Goal: Task Accomplishment & Management: Manage account settings

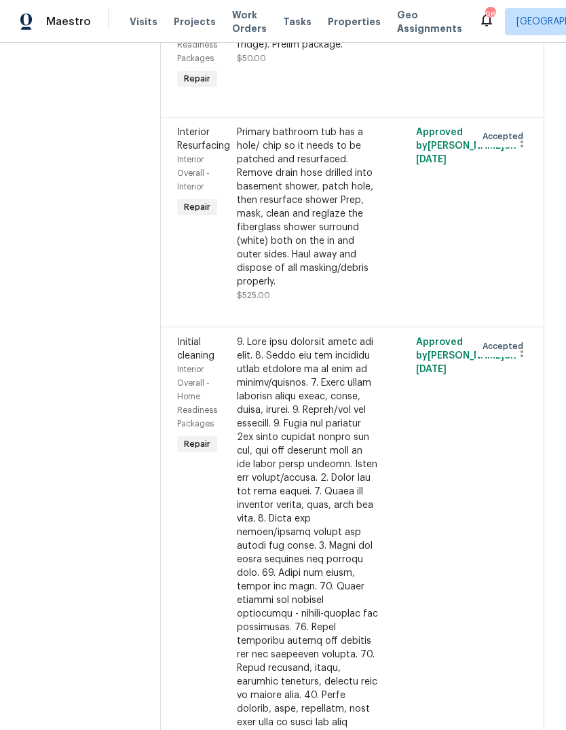
scroll to position [3055, 0]
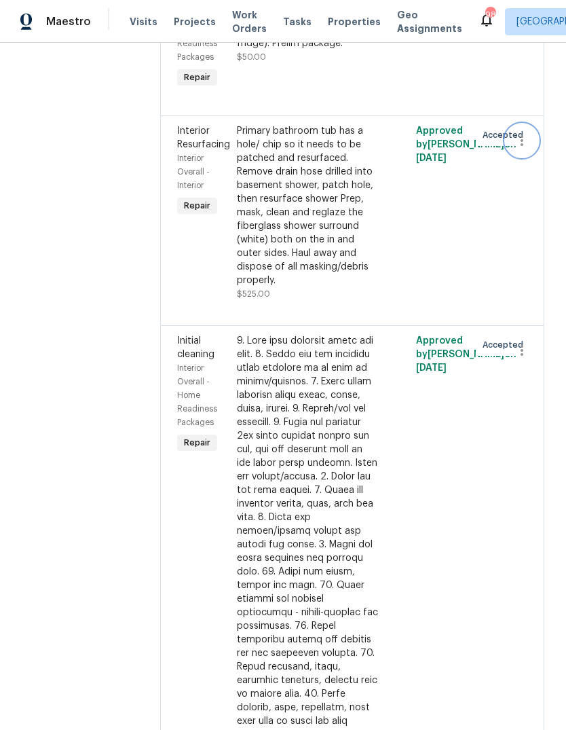
click at [527, 149] on icon "button" at bounding box center [522, 140] width 16 height 16
click at [532, 378] on li "Cancel" at bounding box center [529, 380] width 52 height 22
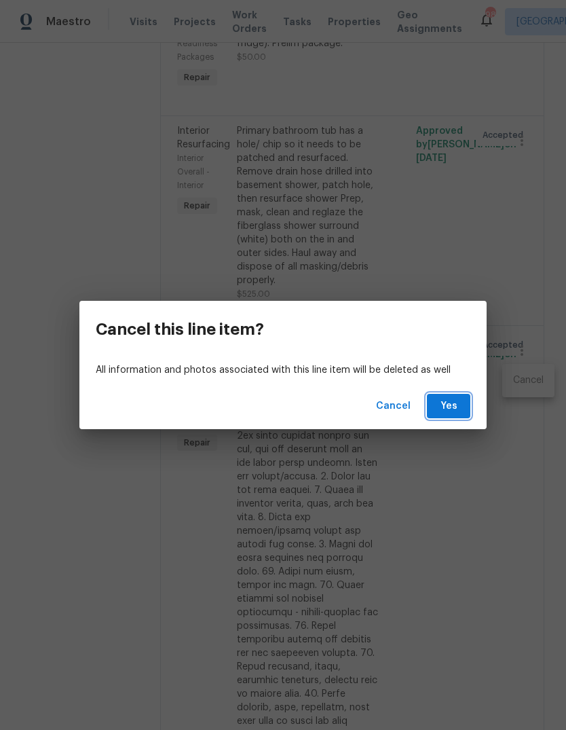
click at [458, 401] on span "Yes" at bounding box center [449, 406] width 22 height 17
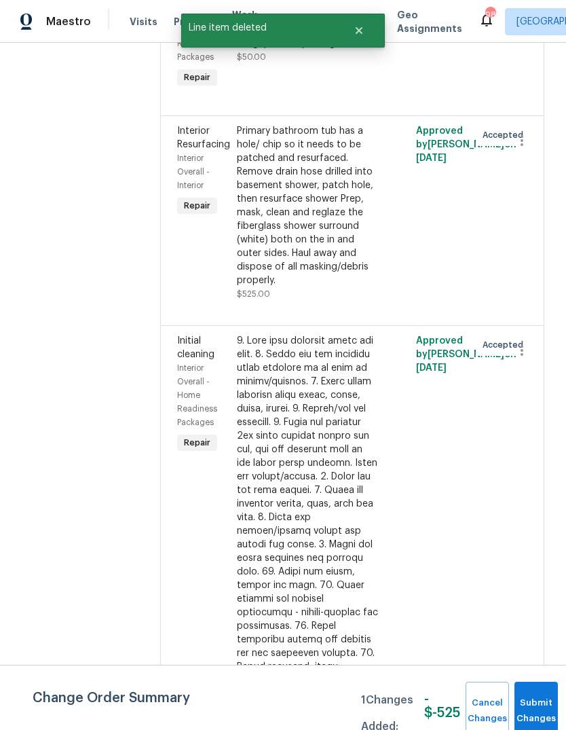
scroll to position [0, 0]
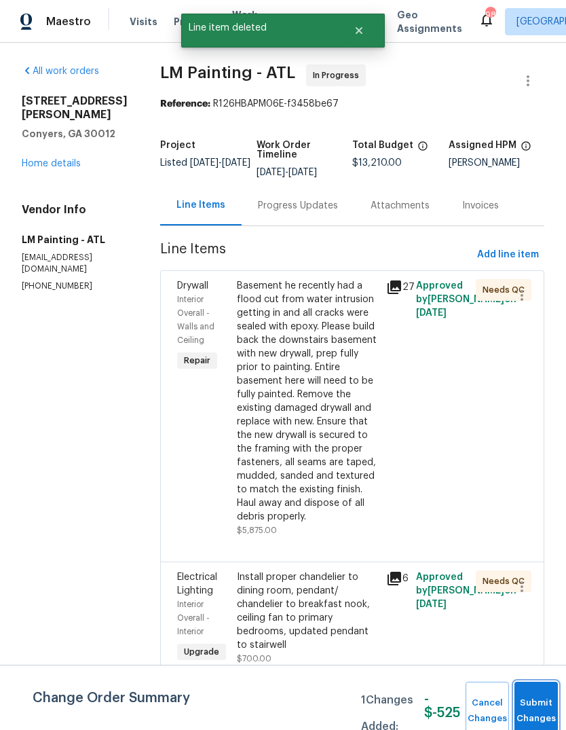
click at [534, 705] on button "Submit Changes" at bounding box center [536, 711] width 43 height 58
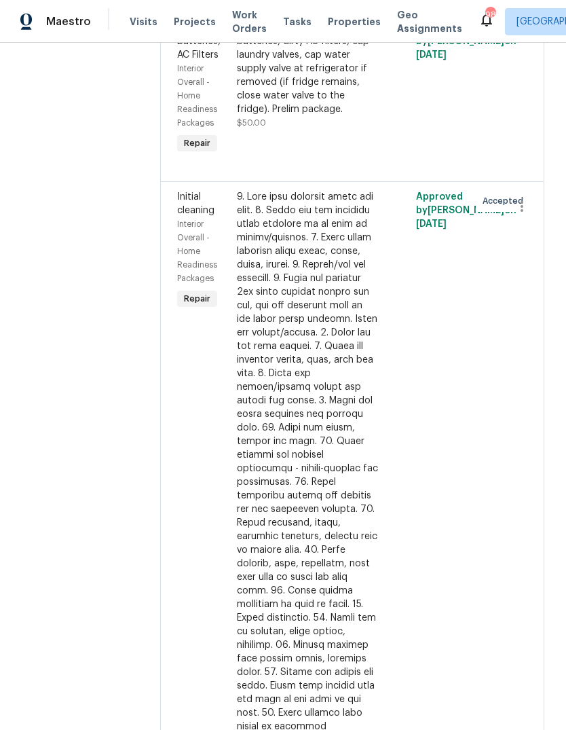
scroll to position [2977, 0]
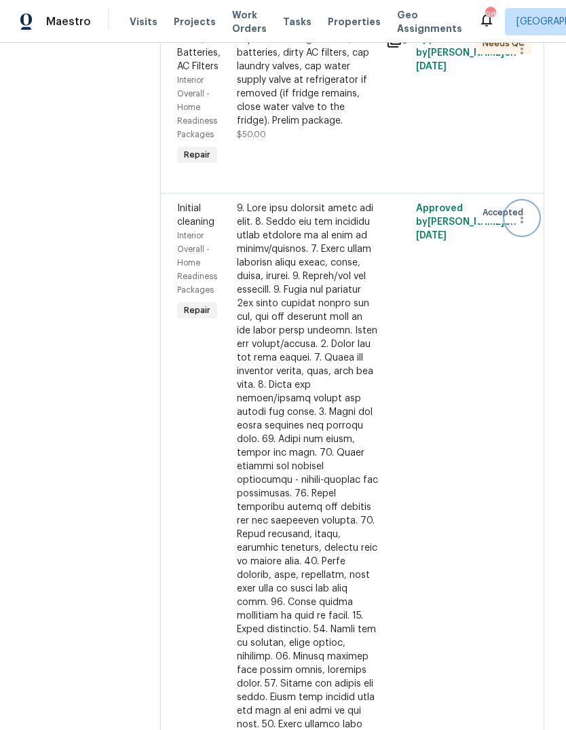
click at [529, 226] on icon "button" at bounding box center [522, 218] width 16 height 16
click at [534, 458] on li "Cancel" at bounding box center [529, 458] width 52 height 22
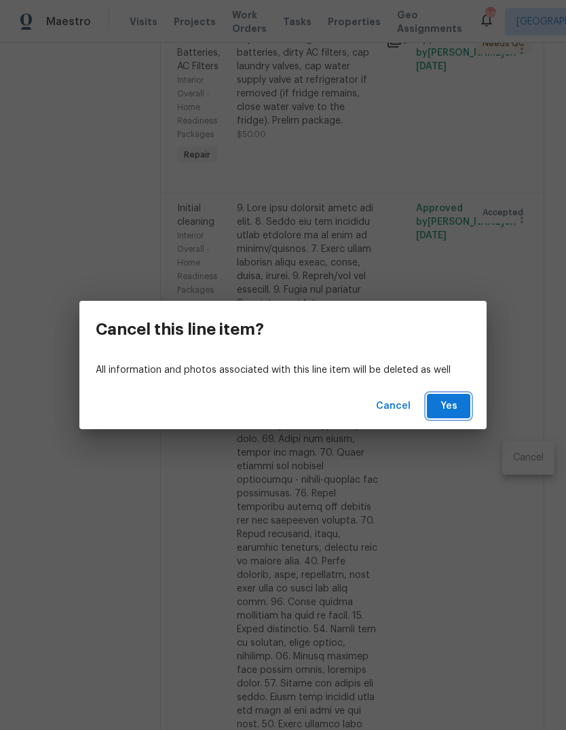
click at [455, 405] on span "Yes" at bounding box center [449, 406] width 22 height 17
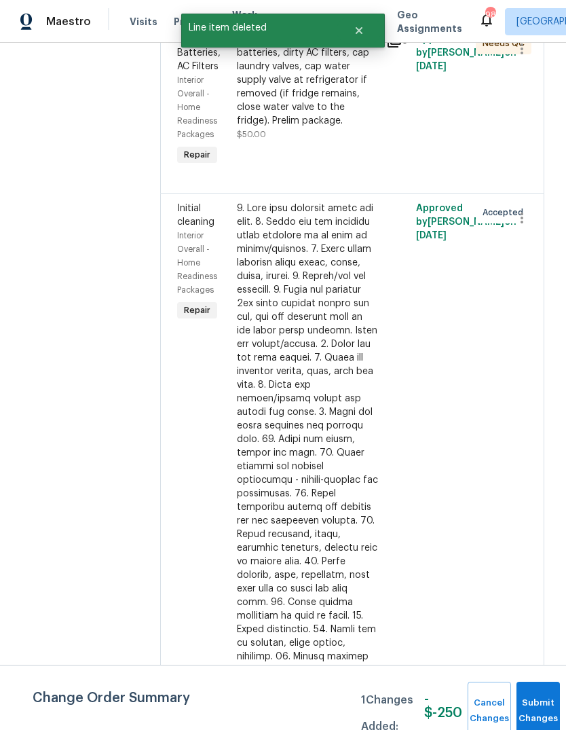
scroll to position [0, 0]
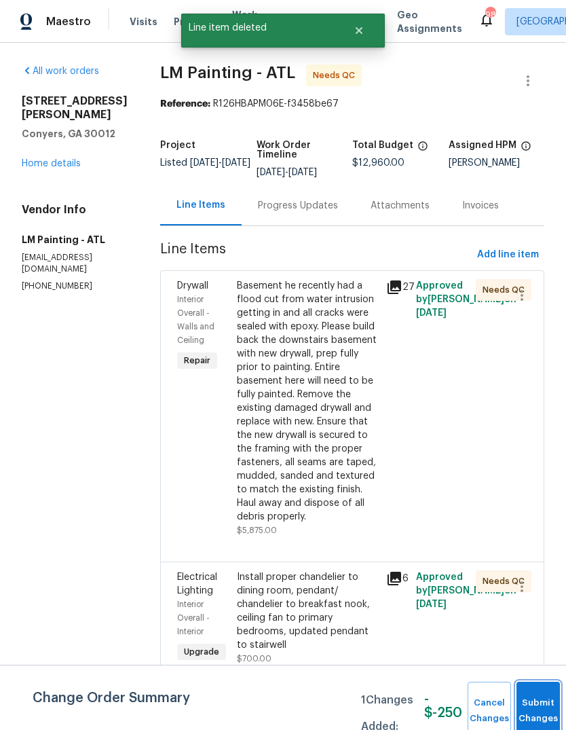
click at [543, 693] on button "Submit Changes" at bounding box center [538, 711] width 43 height 58
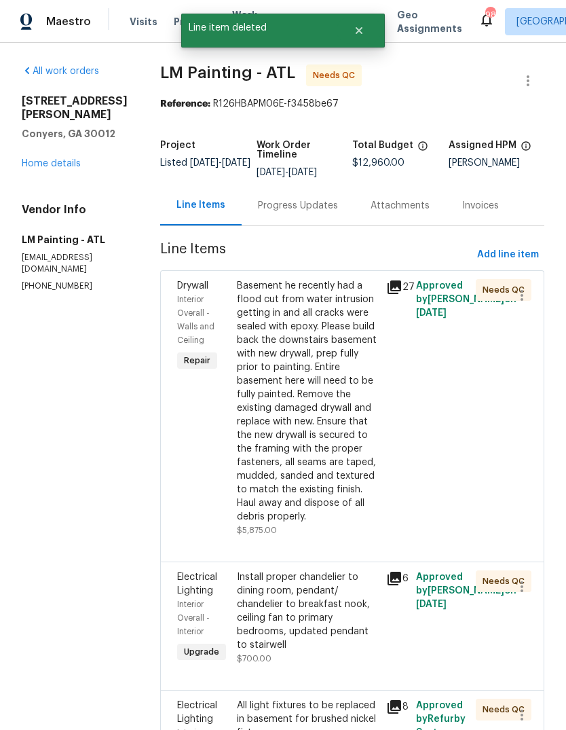
click at [341, 418] on div "Basement he recently had a flood cut from water intrusion getting in and all cr…" at bounding box center [307, 401] width 141 height 244
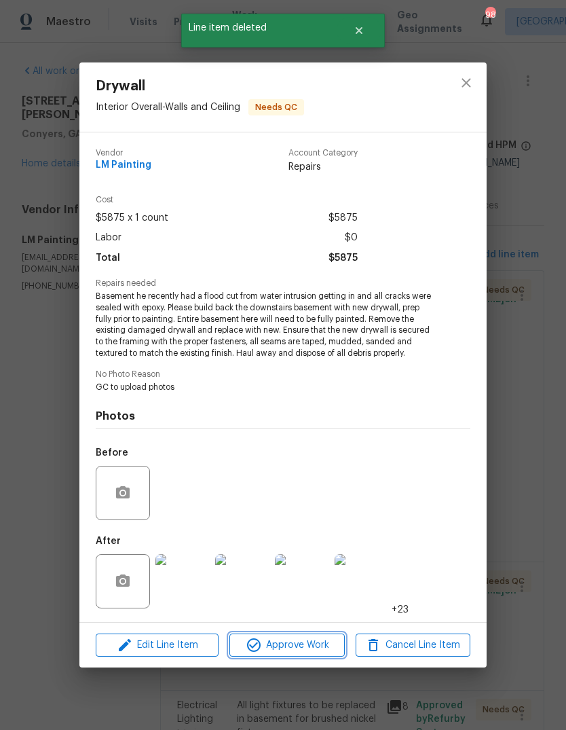
click at [322, 644] on span "Approve Work" at bounding box center [287, 645] width 107 height 17
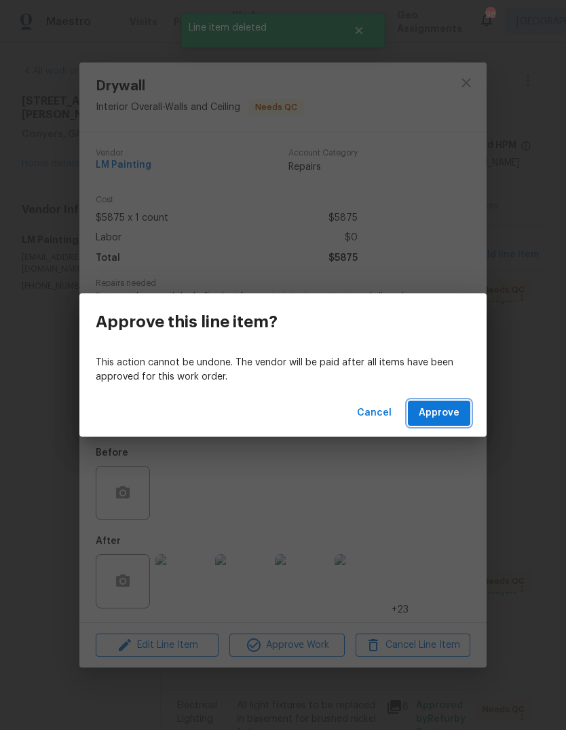
click at [452, 412] on span "Approve" at bounding box center [439, 413] width 41 height 17
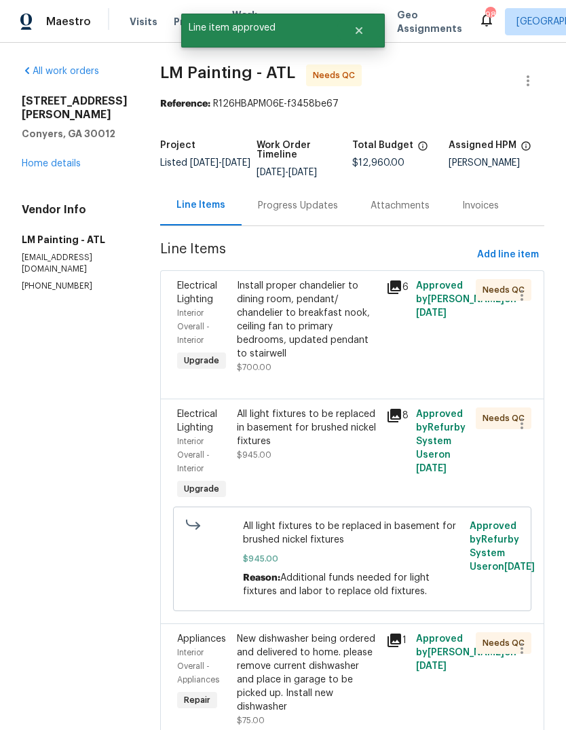
click at [352, 349] on div "Install proper chandelier to dining room, pendant/ chandelier to breakfast nook…" at bounding box center [307, 319] width 141 height 81
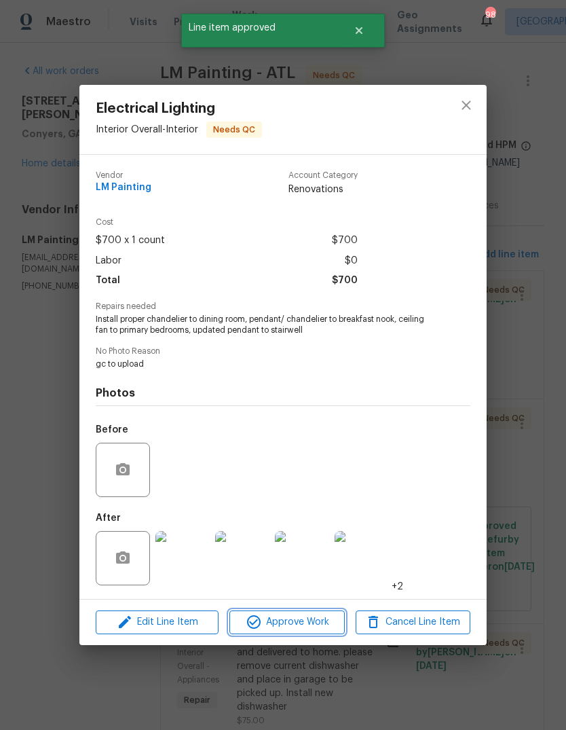
click at [325, 624] on span "Approve Work" at bounding box center [287, 622] width 107 height 17
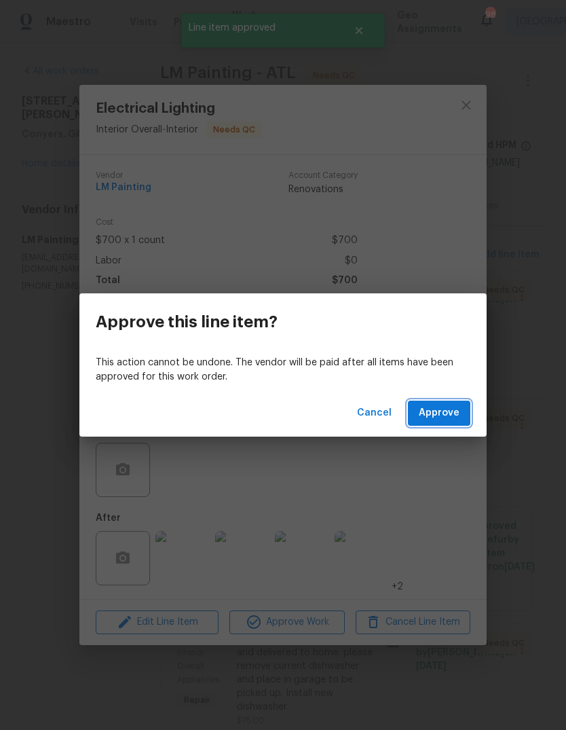
click at [447, 417] on span "Approve" at bounding box center [439, 413] width 41 height 17
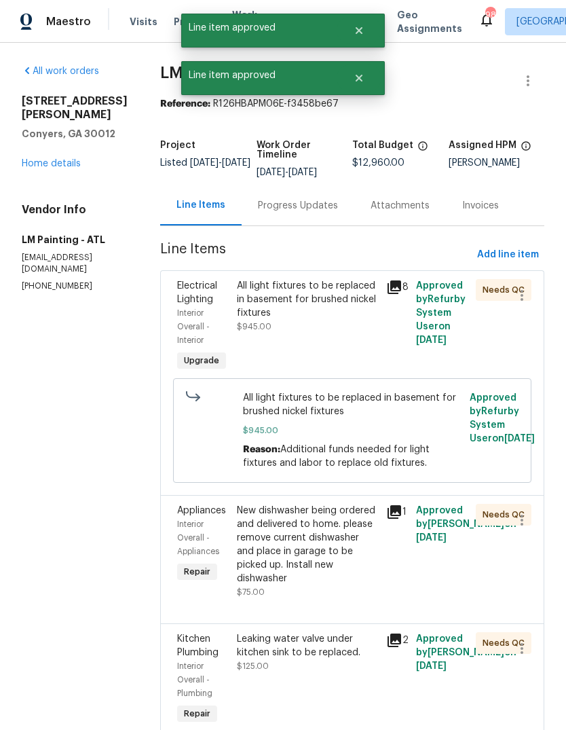
click at [347, 333] on div "All light fixtures to be replaced in basement for brushed nickel fixtures $945.…" at bounding box center [307, 306] width 141 height 54
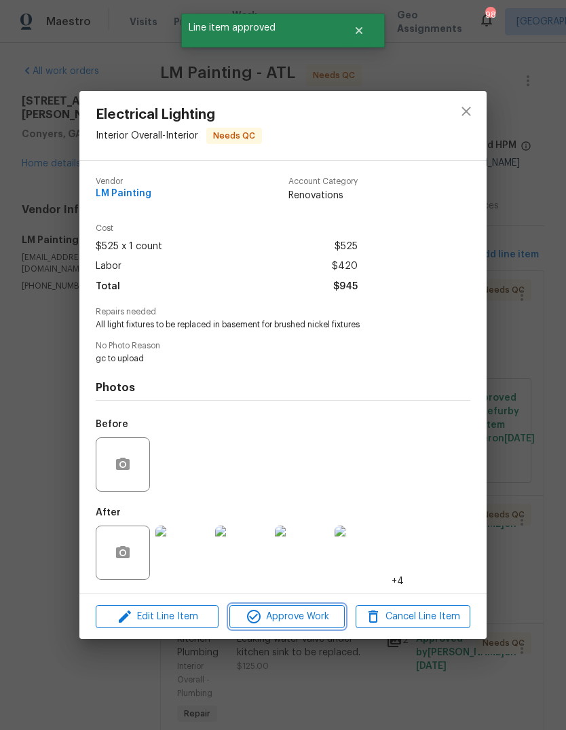
click at [322, 624] on span "Approve Work" at bounding box center [287, 616] width 107 height 17
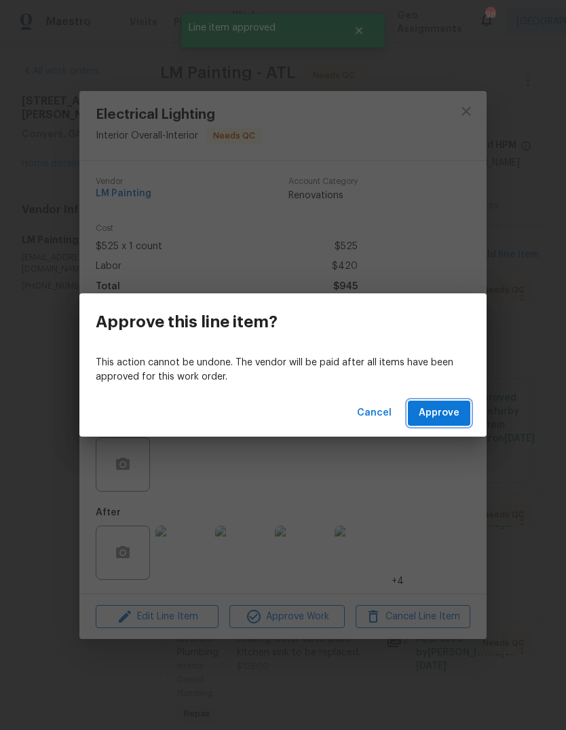
click at [444, 414] on span "Approve" at bounding box center [439, 413] width 41 height 17
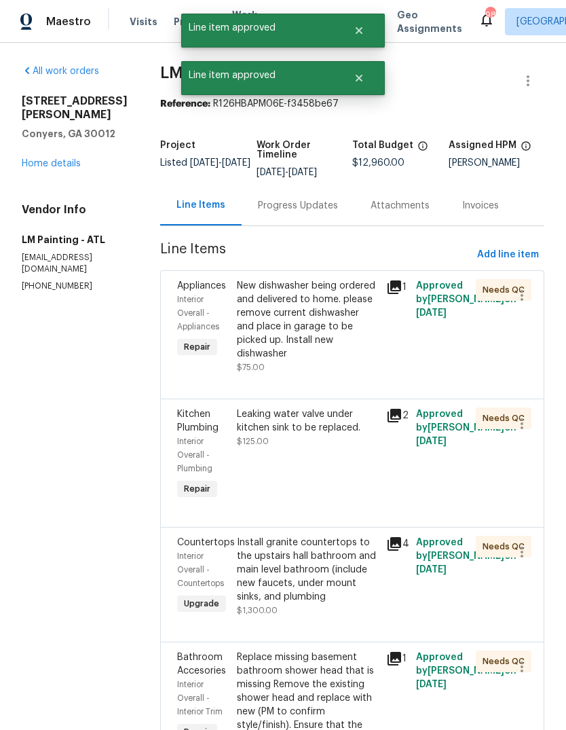
click at [342, 357] on div "New dishwasher being ordered and delivered to home. please remove current dishw…" at bounding box center [307, 319] width 141 height 81
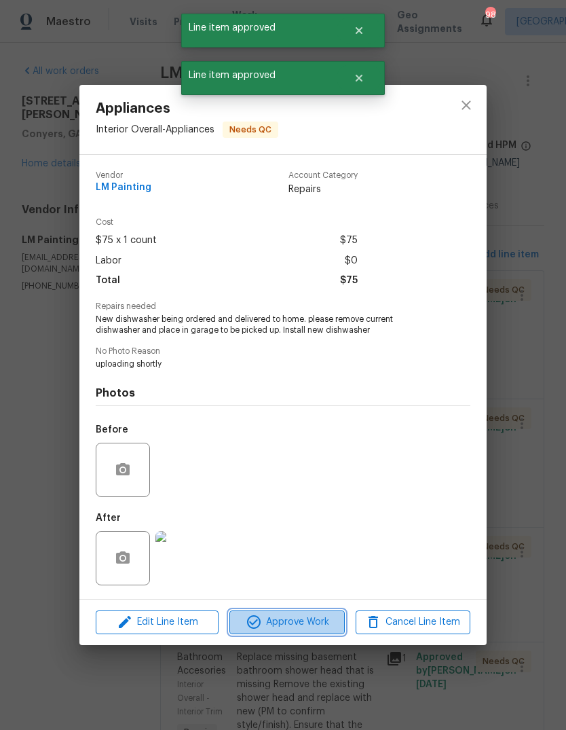
click at [324, 616] on span "Approve Work" at bounding box center [287, 622] width 107 height 17
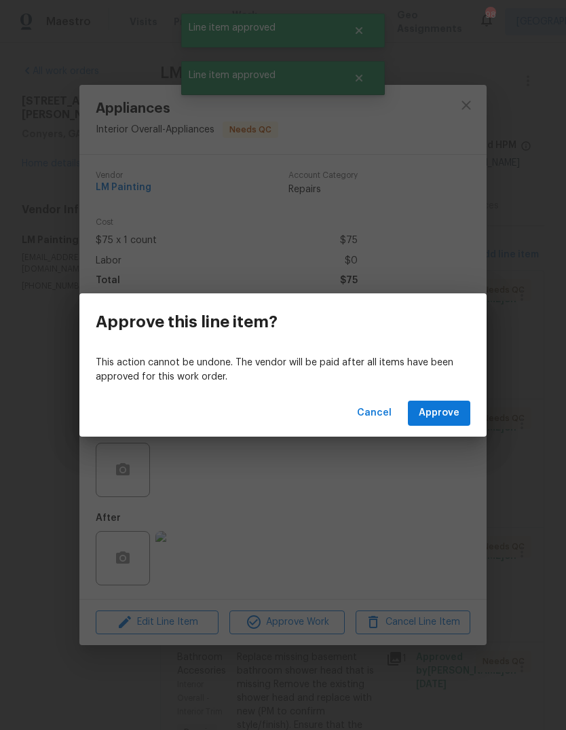
click at [454, 424] on button "Approve" at bounding box center [439, 413] width 62 height 25
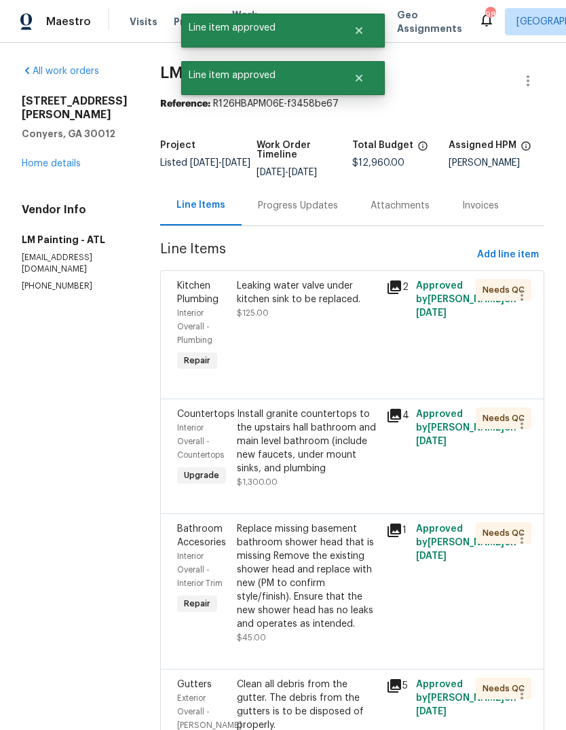
click at [352, 334] on div "Leaking water valve under kitchen sink to be replaced. $125.00" at bounding box center [307, 326] width 149 height 103
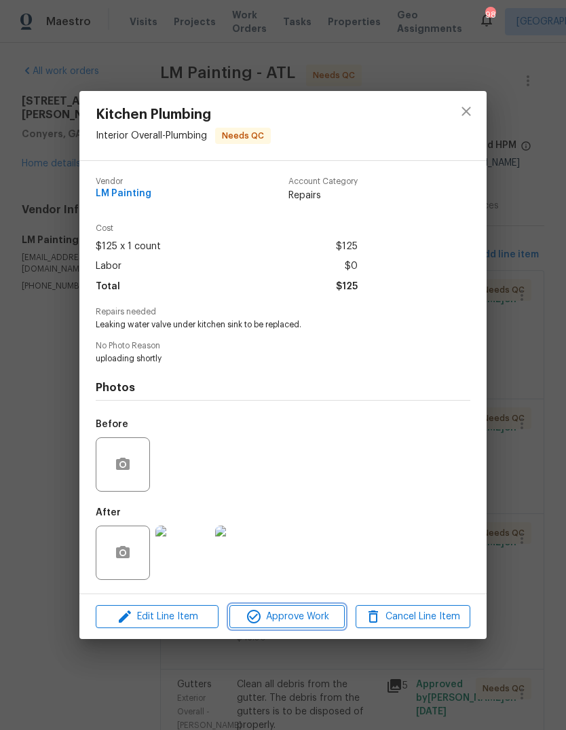
click at [316, 619] on span "Approve Work" at bounding box center [287, 616] width 107 height 17
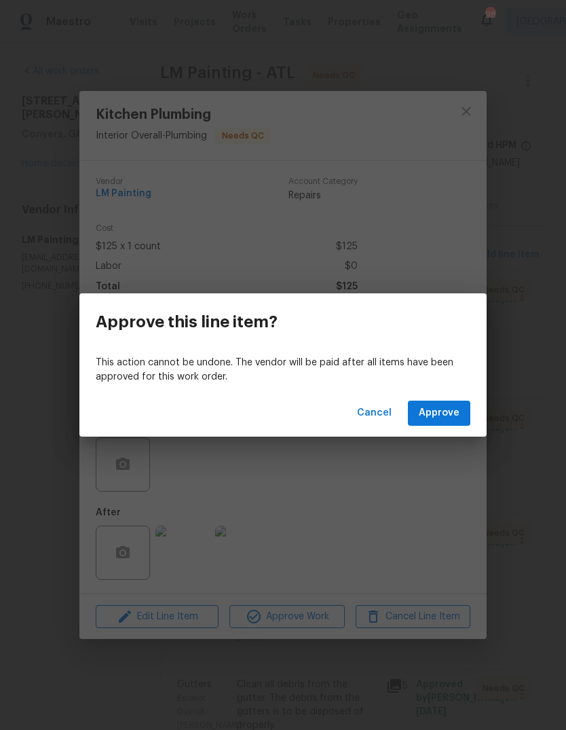
click at [454, 404] on button "Approve" at bounding box center [439, 413] width 62 height 25
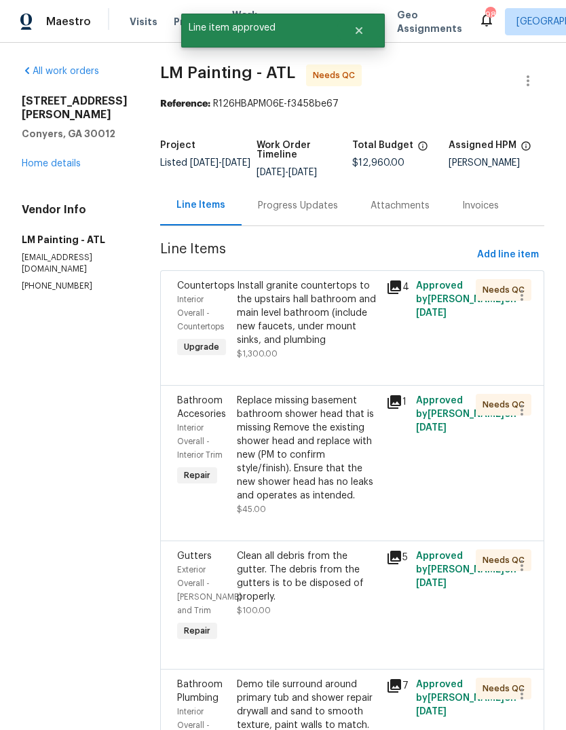
click at [364, 330] on div "Install granite countertops to the upstairs hall bathroom and main level bathro…" at bounding box center [307, 313] width 141 height 68
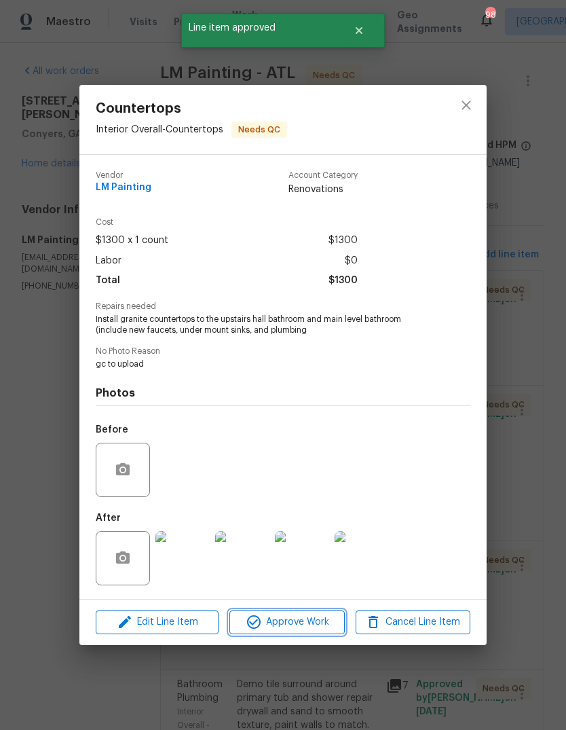
click at [310, 616] on span "Approve Work" at bounding box center [287, 622] width 107 height 17
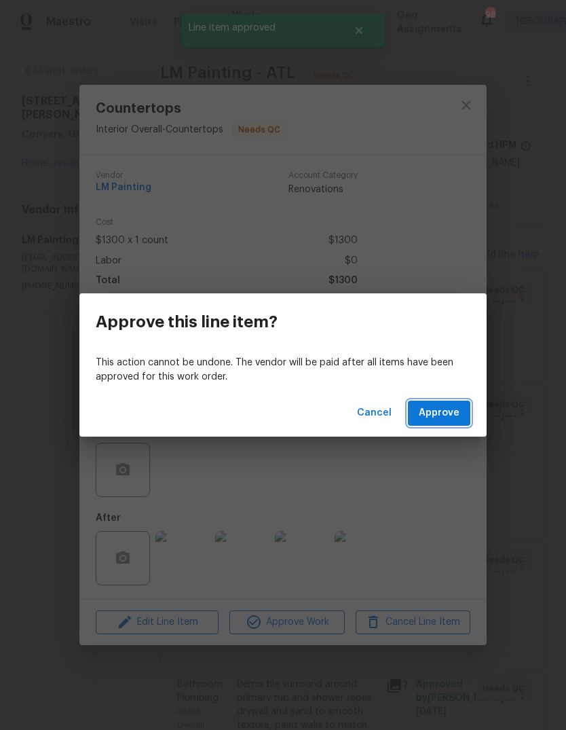
click at [454, 415] on span "Approve" at bounding box center [439, 413] width 41 height 17
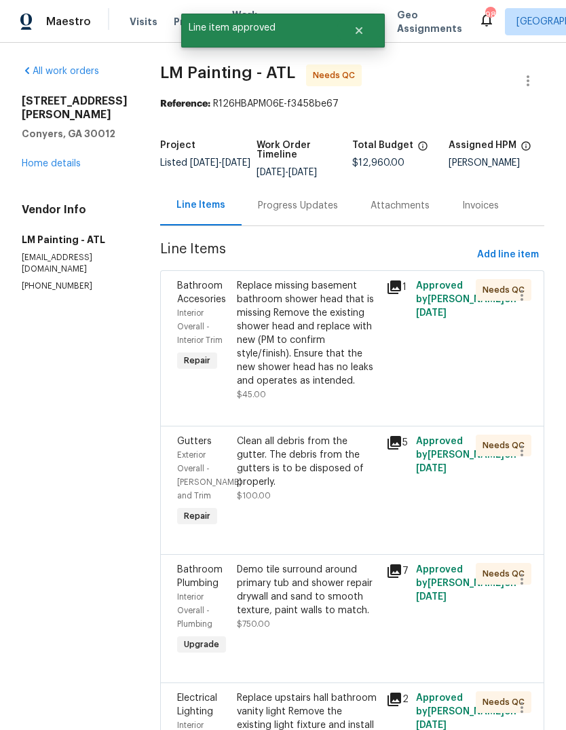
click at [354, 372] on div "Replace missing basement bathroom shower head that is missing Remove the existi…" at bounding box center [307, 333] width 141 height 109
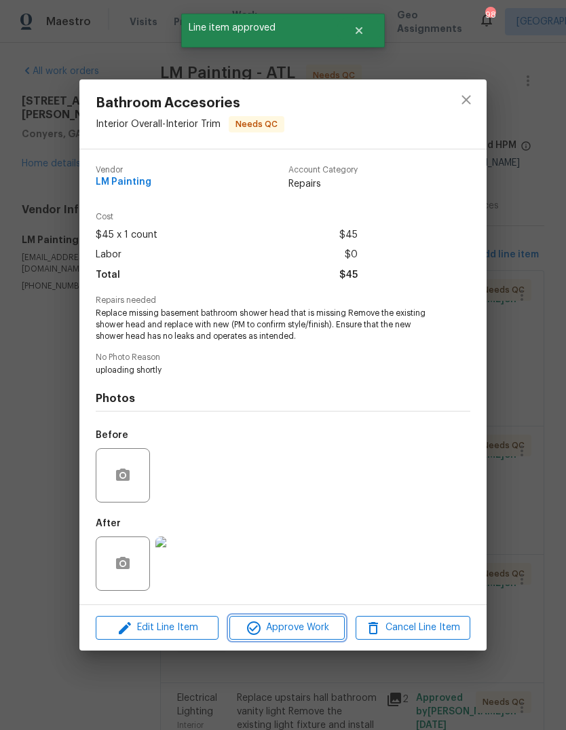
click at [325, 625] on span "Approve Work" at bounding box center [287, 627] width 107 height 17
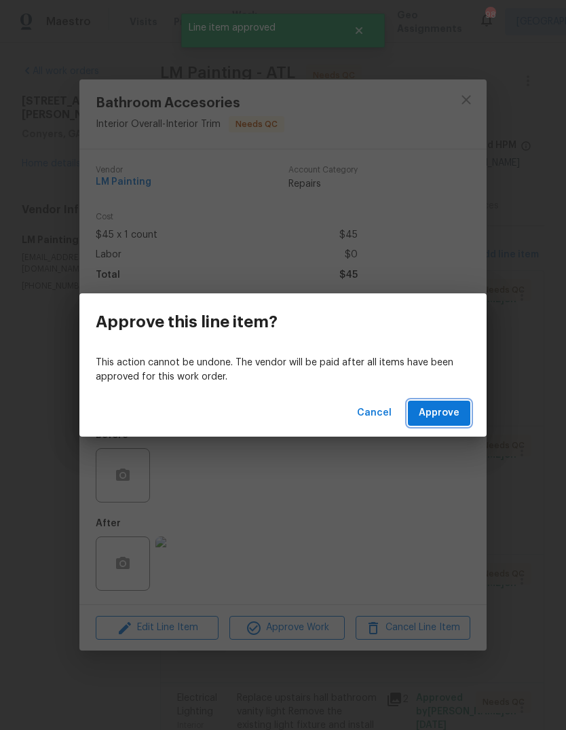
click at [454, 419] on span "Approve" at bounding box center [439, 413] width 41 height 17
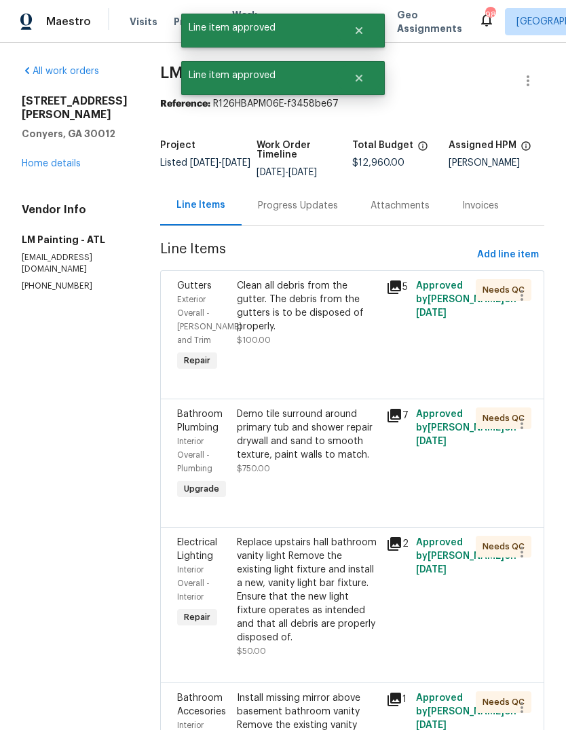
click at [353, 347] on div "Clean all debris from the gutter. The debris from the gutters is to be disposed…" at bounding box center [307, 313] width 141 height 68
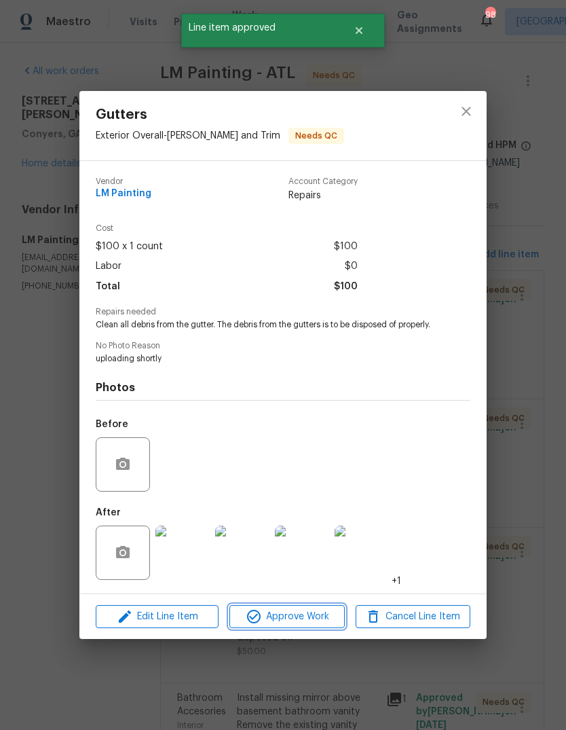
click at [313, 619] on span "Approve Work" at bounding box center [287, 616] width 107 height 17
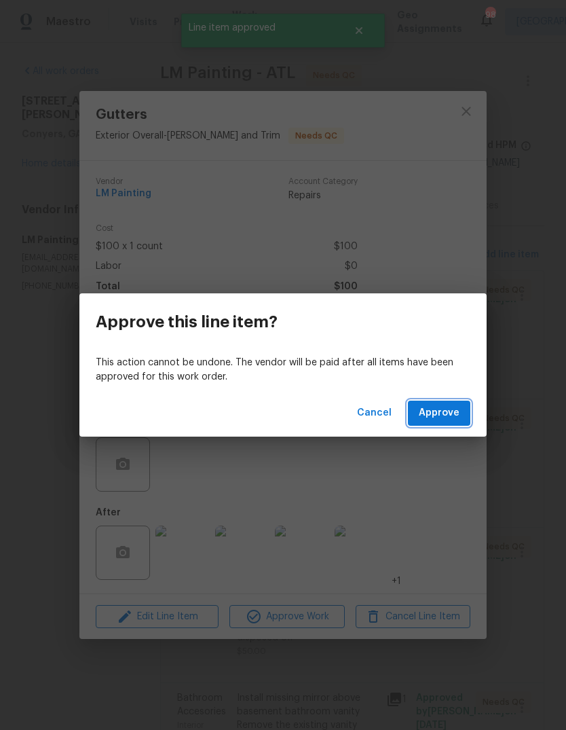
click at [451, 424] on button "Approve" at bounding box center [439, 413] width 62 height 25
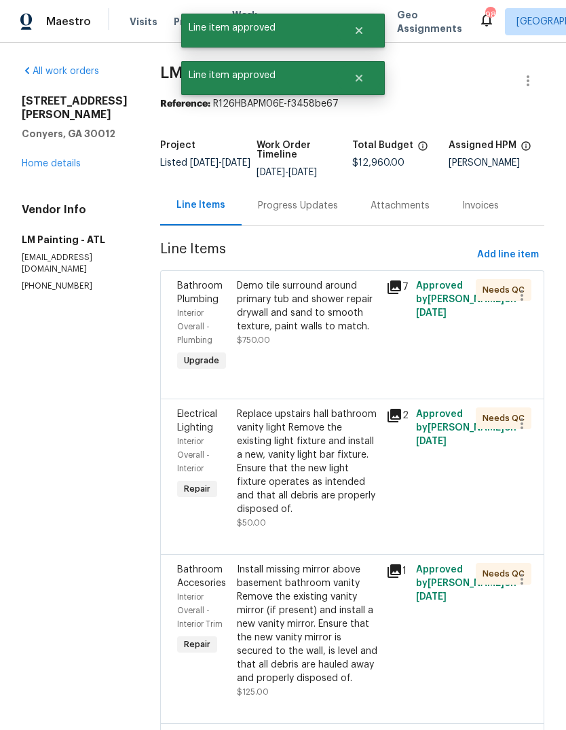
click at [357, 333] on div "Demo tile surround around primary tub and shower repair drywall and sand to smo…" at bounding box center [307, 306] width 141 height 54
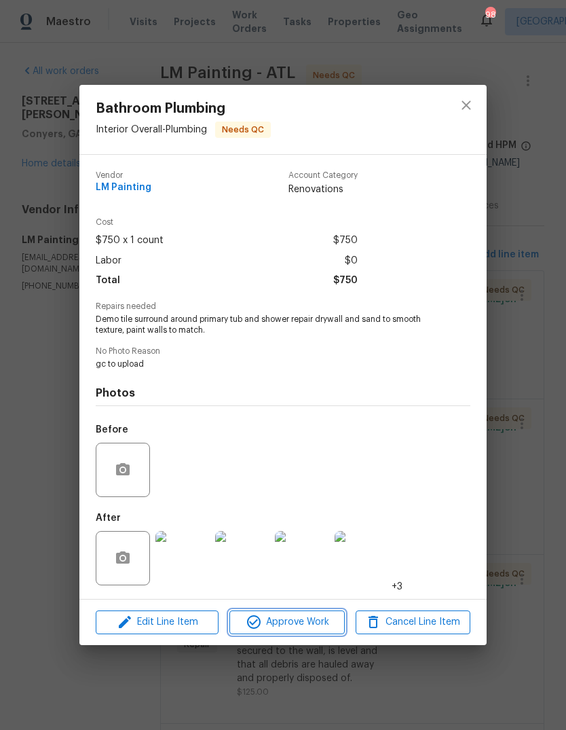
click at [307, 622] on span "Approve Work" at bounding box center [287, 622] width 107 height 17
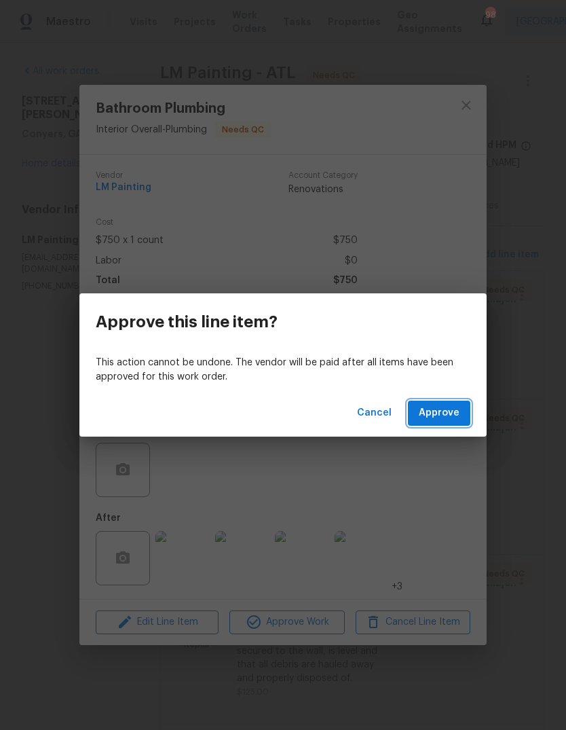
click at [457, 424] on button "Approve" at bounding box center [439, 413] width 62 height 25
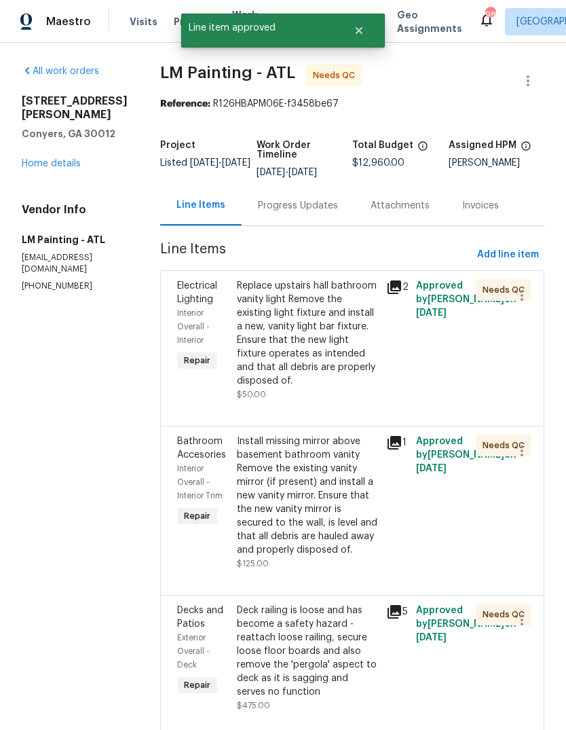
click at [347, 376] on div "Replace upstairs hall bathroom vanity light Remove the existing light fixture a…" at bounding box center [307, 333] width 141 height 109
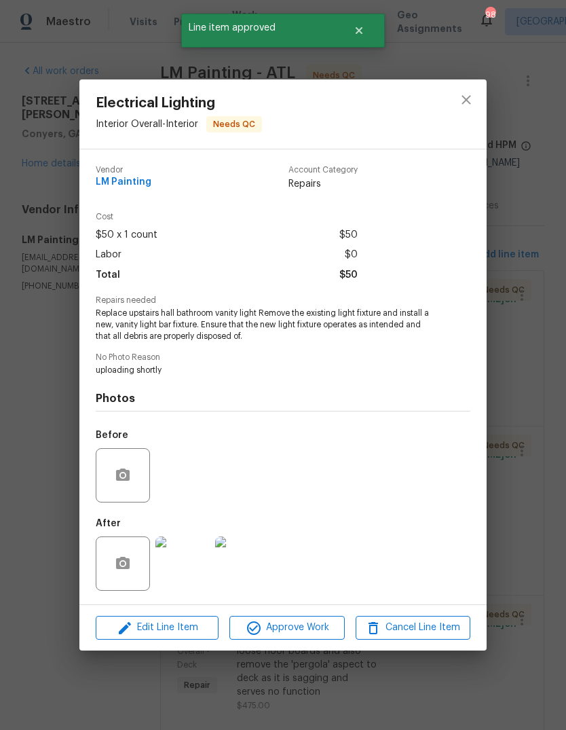
click at [316, 625] on span "Approve Work" at bounding box center [287, 627] width 107 height 17
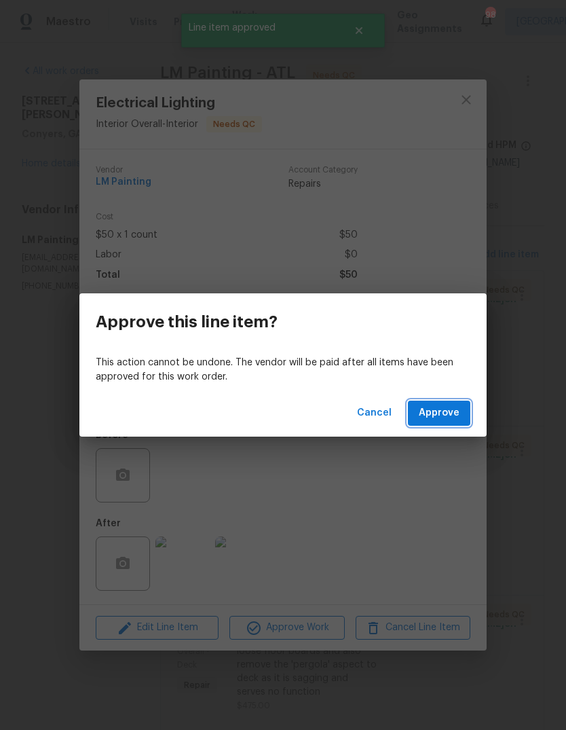
click at [452, 424] on button "Approve" at bounding box center [439, 413] width 62 height 25
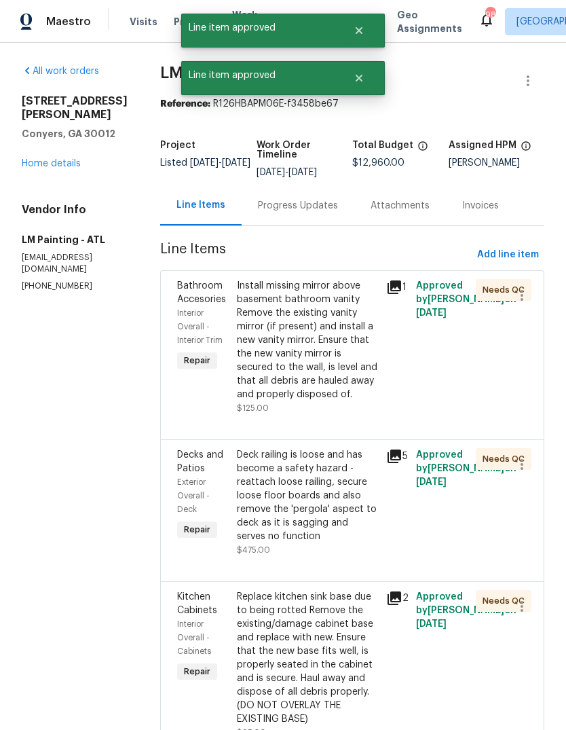
click at [349, 385] on div "Install missing mirror above basement bathroom vanity Remove the existing vanit…" at bounding box center [307, 340] width 141 height 122
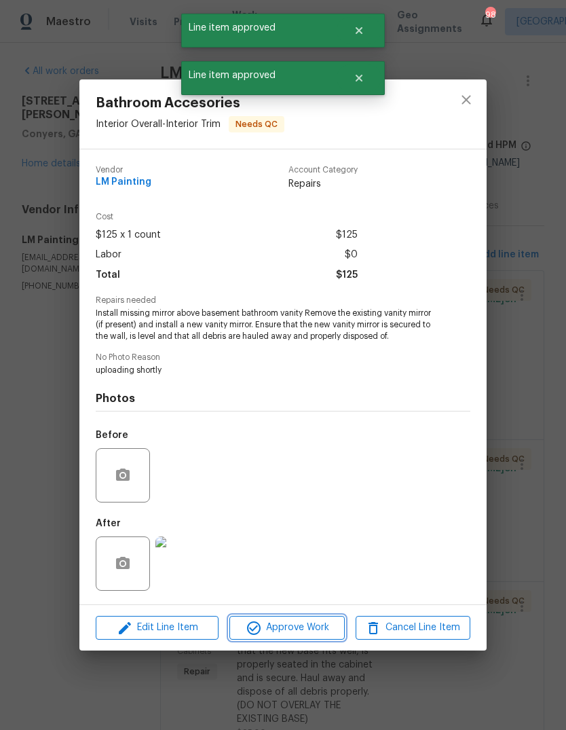
click at [322, 631] on span "Approve Work" at bounding box center [287, 627] width 107 height 17
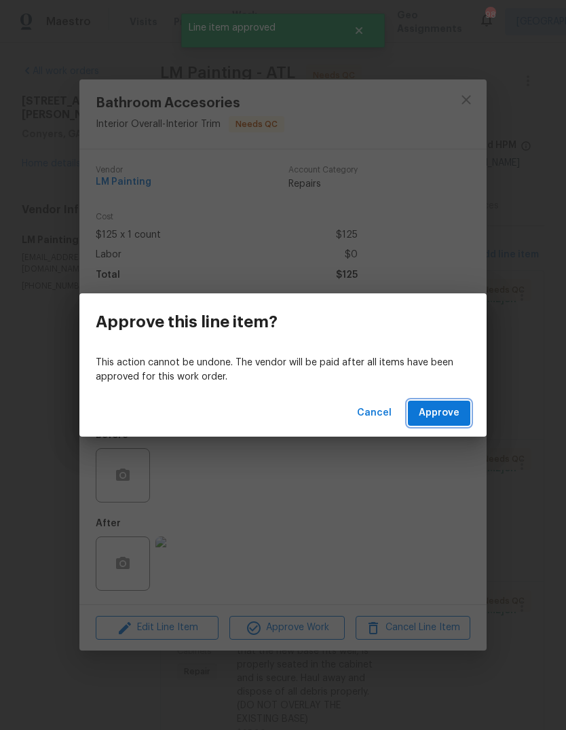
click at [461, 415] on button "Approve" at bounding box center [439, 413] width 62 height 25
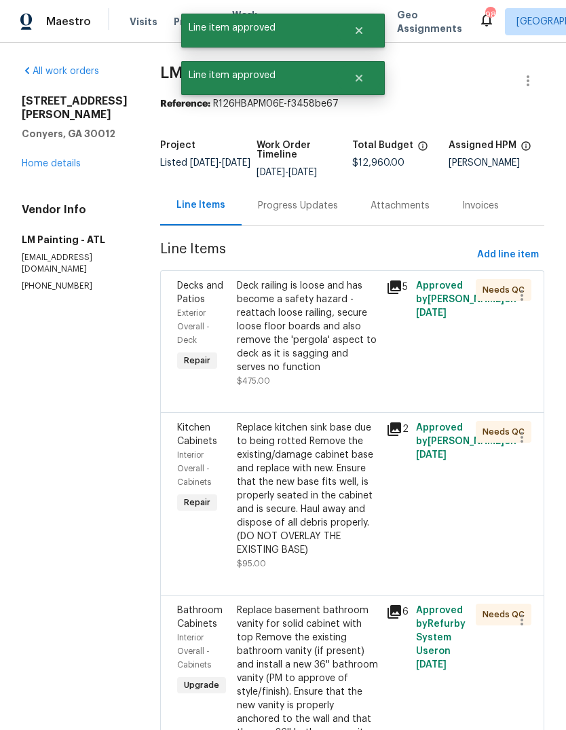
click at [348, 374] on div "Deck railing is loose and has become a safety hazard - reattach loose railing, …" at bounding box center [307, 326] width 141 height 95
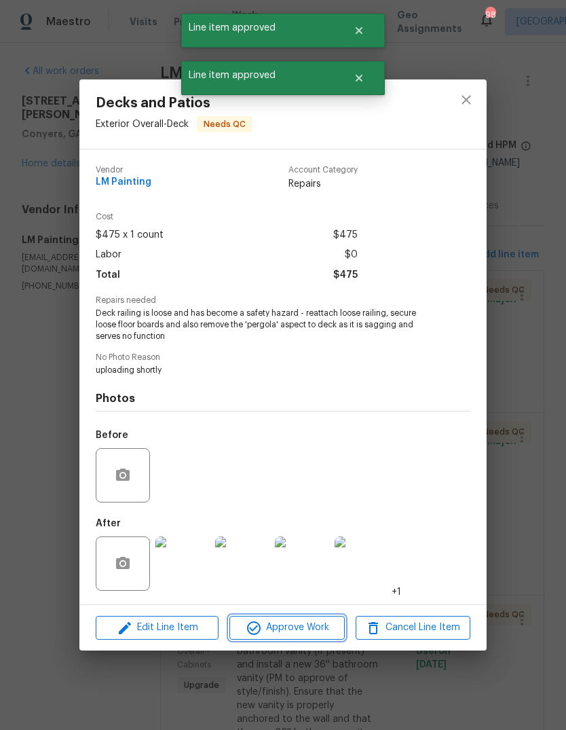
click at [318, 632] on span "Approve Work" at bounding box center [287, 627] width 107 height 17
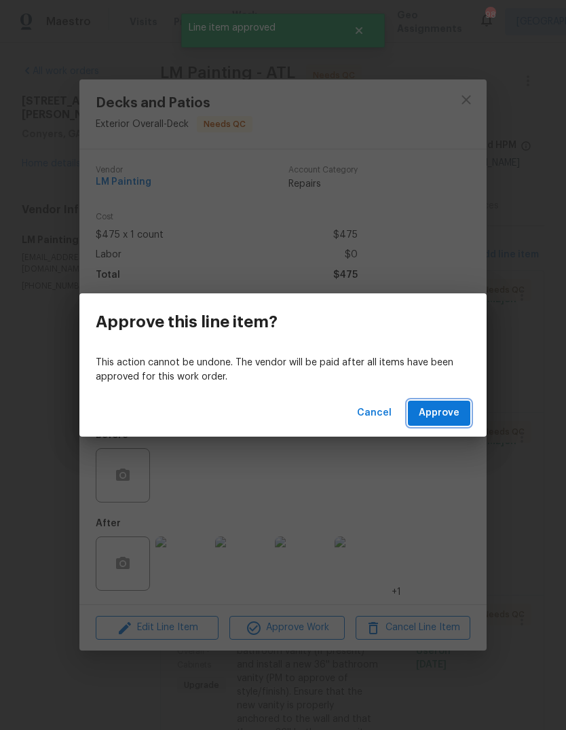
click at [456, 408] on span "Approve" at bounding box center [439, 413] width 41 height 17
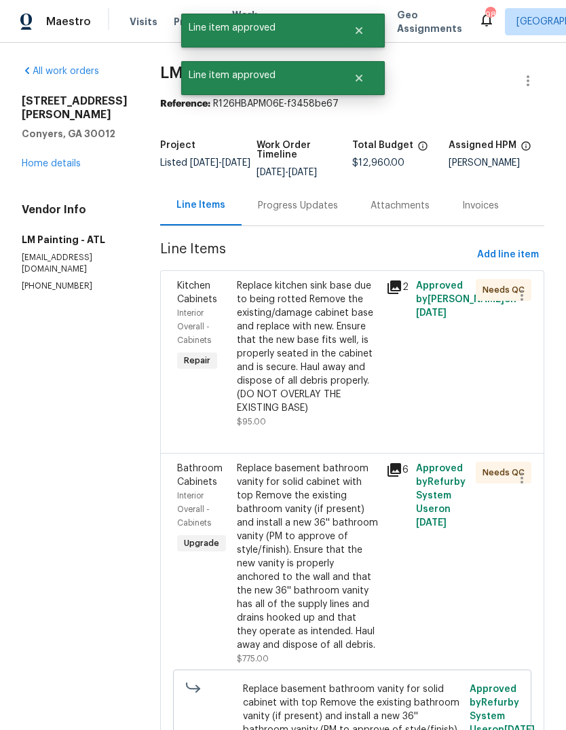
click at [343, 399] on div "Replace kitchen sink base due to being rotted Remove the existing/damage cabine…" at bounding box center [307, 347] width 141 height 136
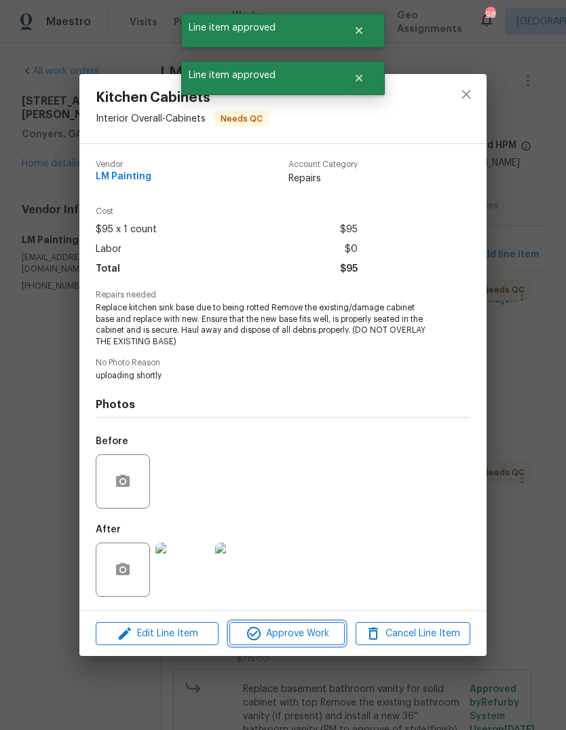
click at [326, 631] on span "Approve Work" at bounding box center [287, 633] width 107 height 17
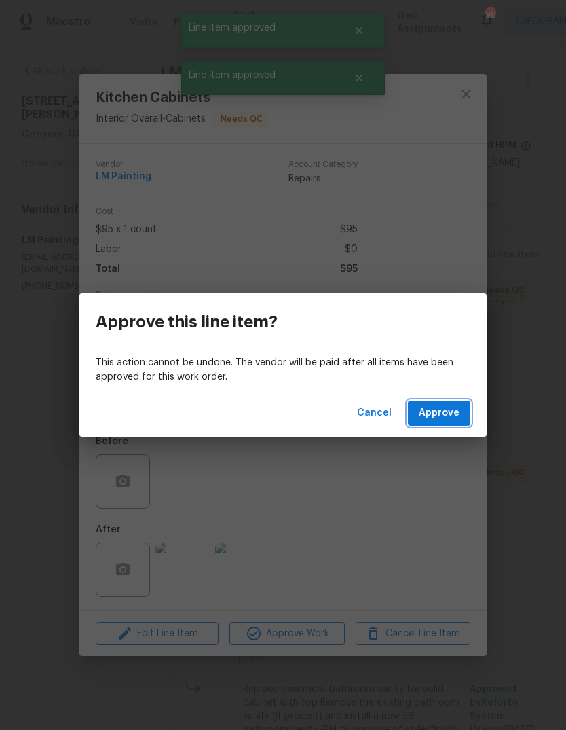
click at [451, 420] on span "Approve" at bounding box center [439, 413] width 41 height 17
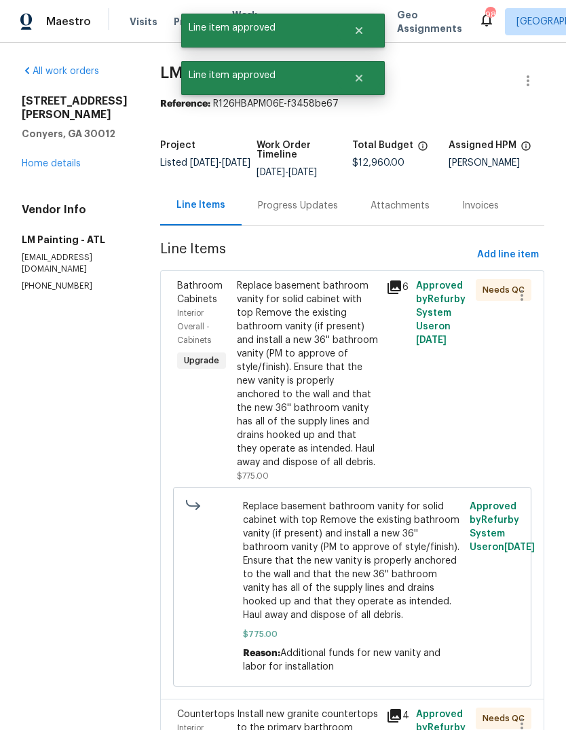
click at [358, 433] on div "Replace basement bathroom vanity for solid cabinet with top Remove the existing…" at bounding box center [307, 374] width 141 height 190
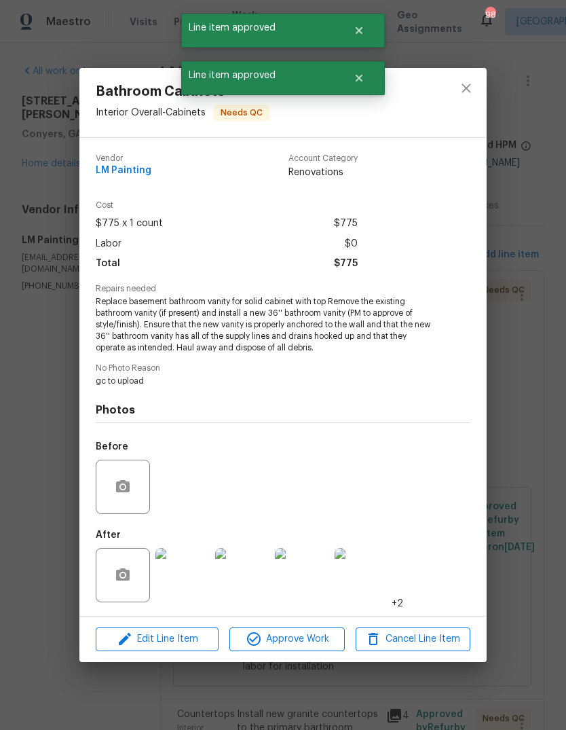
click at [325, 640] on span "Approve Work" at bounding box center [287, 639] width 107 height 17
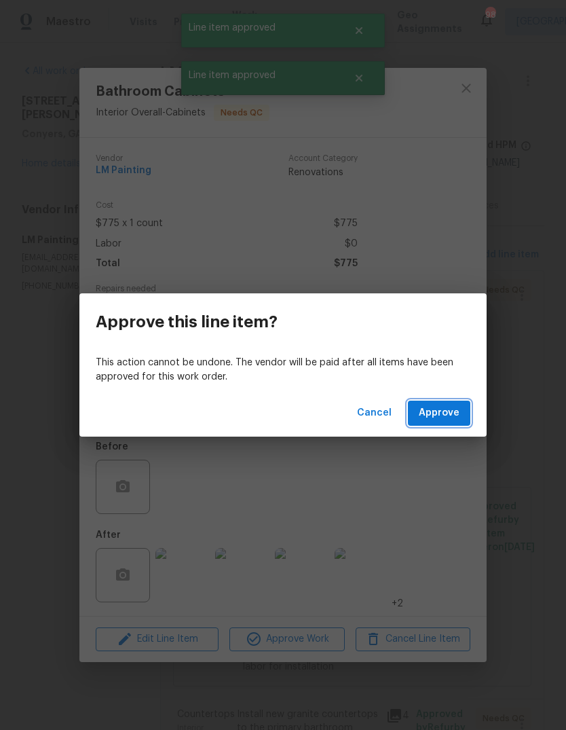
click at [460, 425] on button "Approve" at bounding box center [439, 413] width 62 height 25
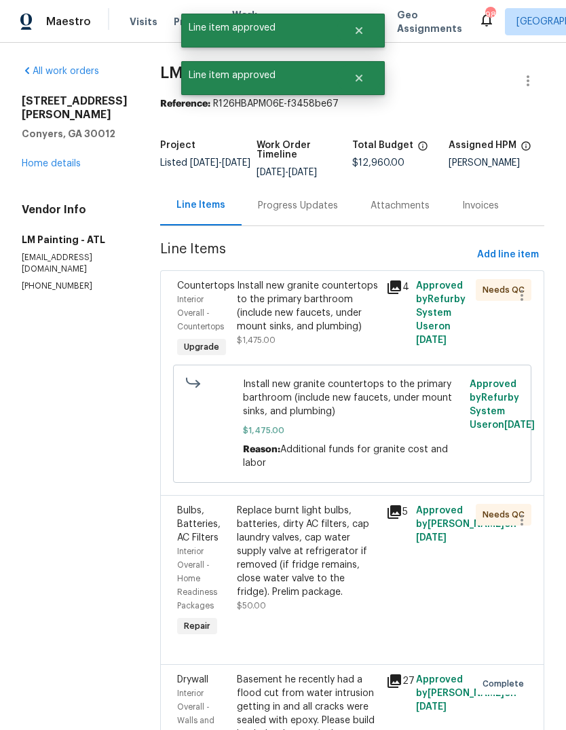
click at [353, 347] on div "Install new granite countertops to the primary barthroom (include new faucets, …" at bounding box center [307, 313] width 141 height 68
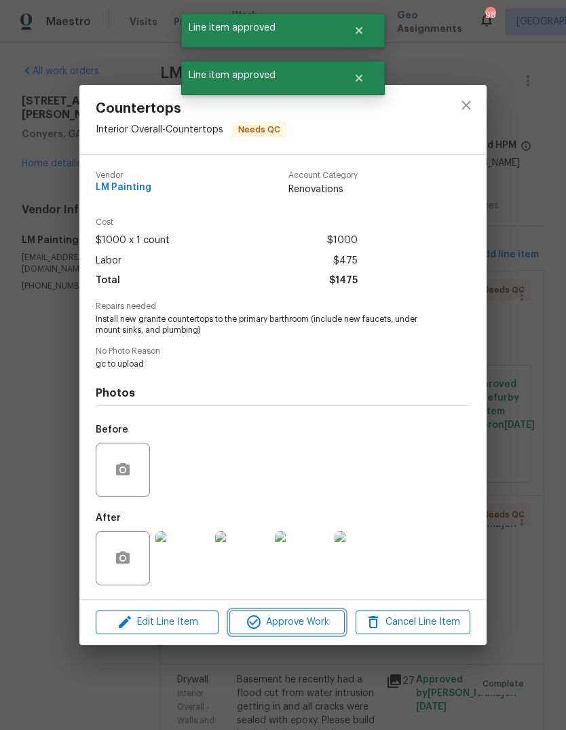
click at [326, 622] on span "Approve Work" at bounding box center [287, 622] width 107 height 17
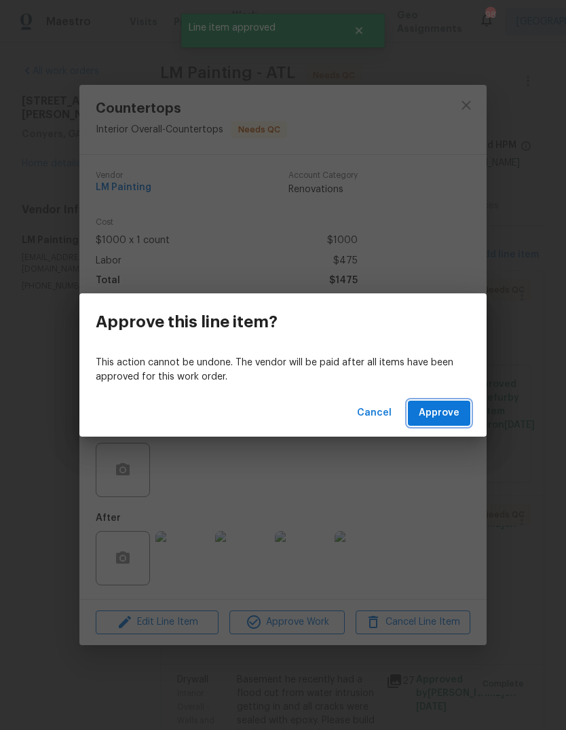
click at [452, 421] on span "Approve" at bounding box center [439, 413] width 41 height 17
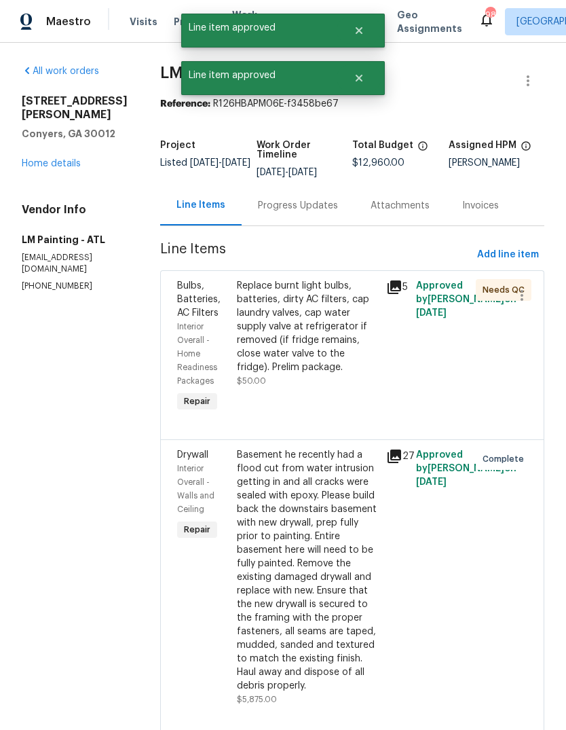
click at [367, 367] on div "Replace burnt light bulbs, batteries, dirty AC filters, cap laundry valves, cap…" at bounding box center [307, 326] width 141 height 95
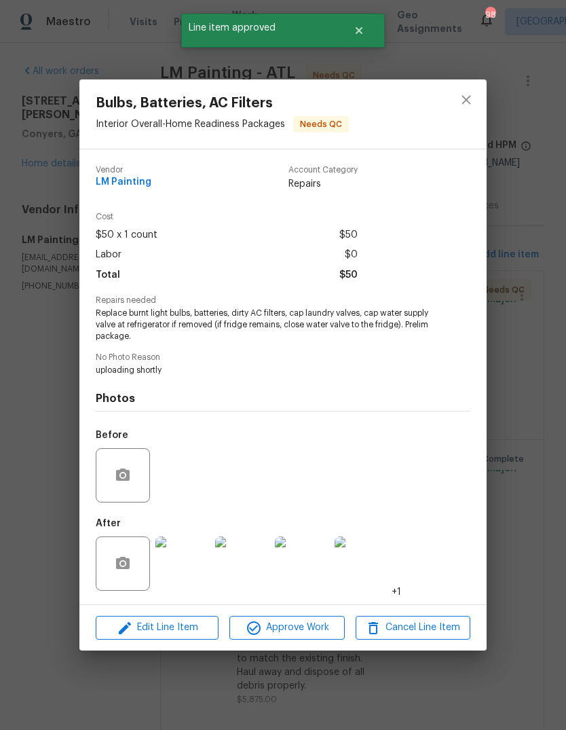
click at [319, 628] on span "Approve Work" at bounding box center [287, 627] width 107 height 17
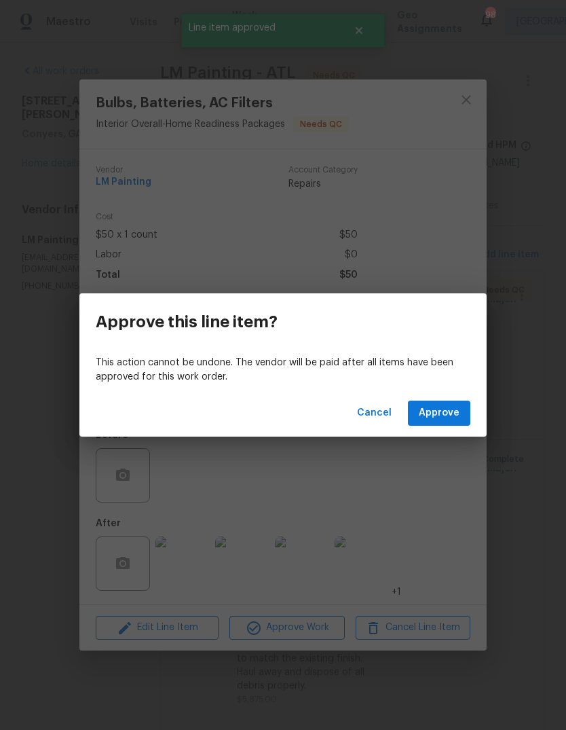
click at [458, 407] on span "Approve" at bounding box center [439, 413] width 41 height 17
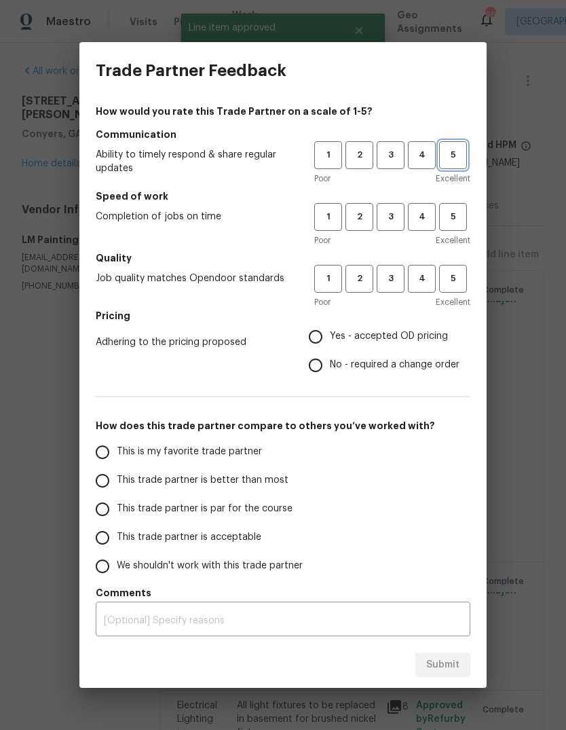
click at [458, 153] on span "5" at bounding box center [453, 155] width 25 height 16
click at [461, 218] on span "5" at bounding box center [453, 217] width 25 height 16
click at [462, 291] on button "5" at bounding box center [453, 279] width 28 height 28
click at [428, 341] on span "Yes - accepted OD pricing" at bounding box center [389, 336] width 118 height 14
click at [330, 341] on input "Yes - accepted OD pricing" at bounding box center [316, 337] width 29 height 29
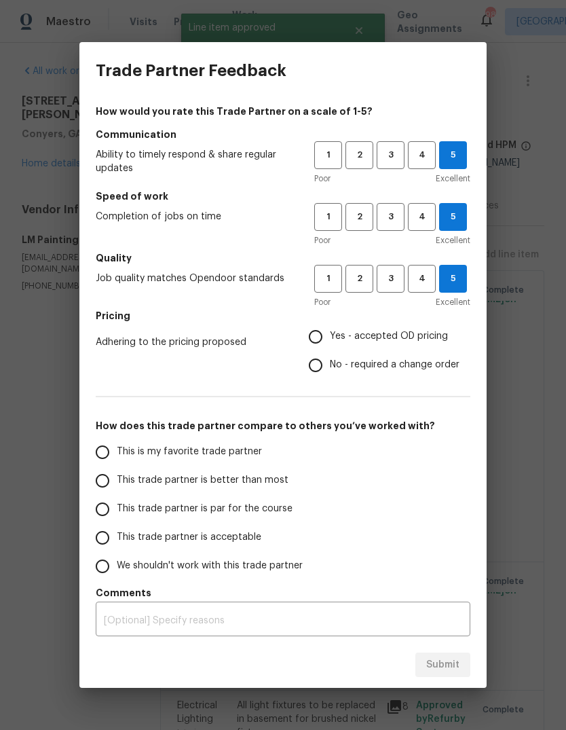
radio input "true"
click at [114, 452] on input "This is my favorite trade partner" at bounding box center [102, 452] width 29 height 29
click at [456, 663] on span "Submit" at bounding box center [442, 665] width 33 height 17
radio input "true"
radio input "false"
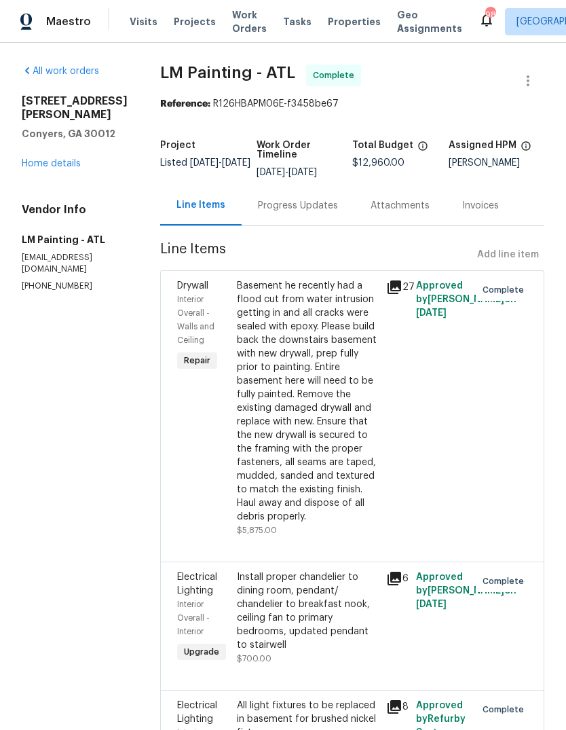
click at [41, 159] on link "Home details" at bounding box center [51, 164] width 59 height 10
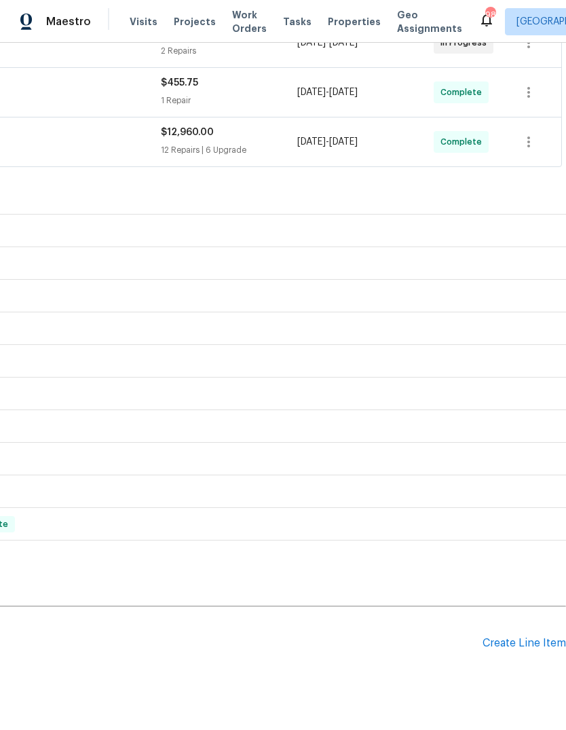
scroll to position [285, 201]
click at [527, 641] on div "Create Line Item" at bounding box center [525, 644] width 84 height 13
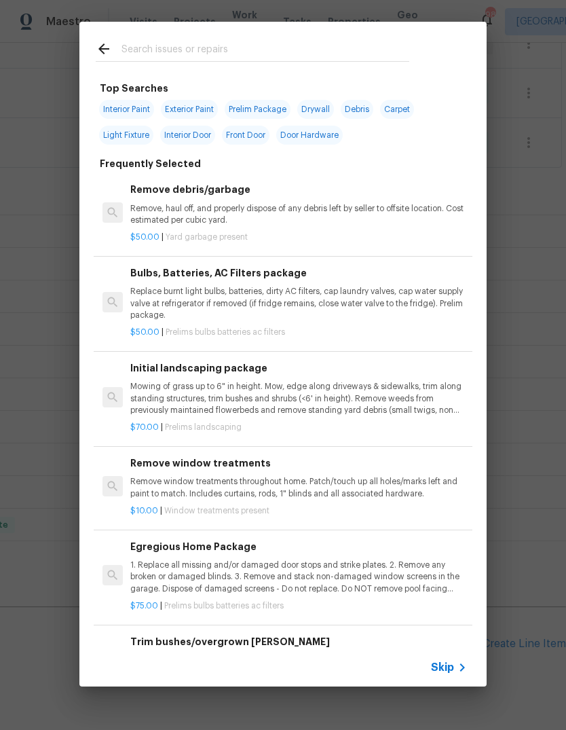
click at [321, 58] on input "text" at bounding box center [266, 51] width 288 height 20
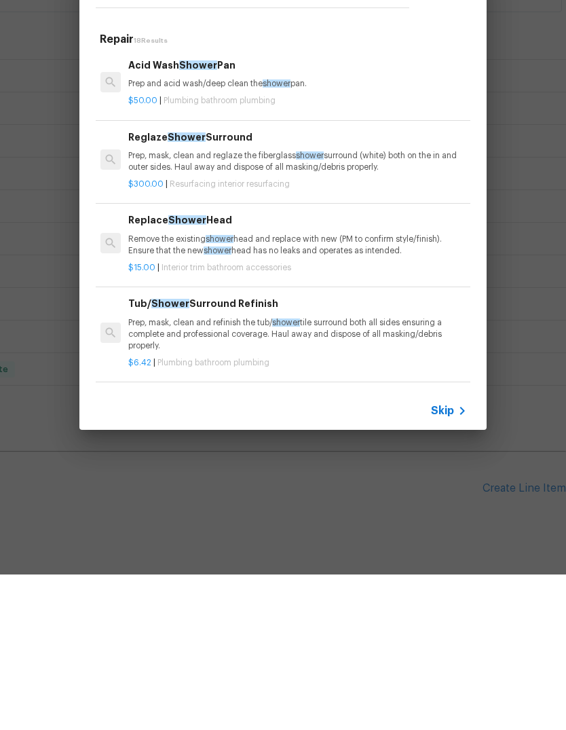
scroll to position [0, 2]
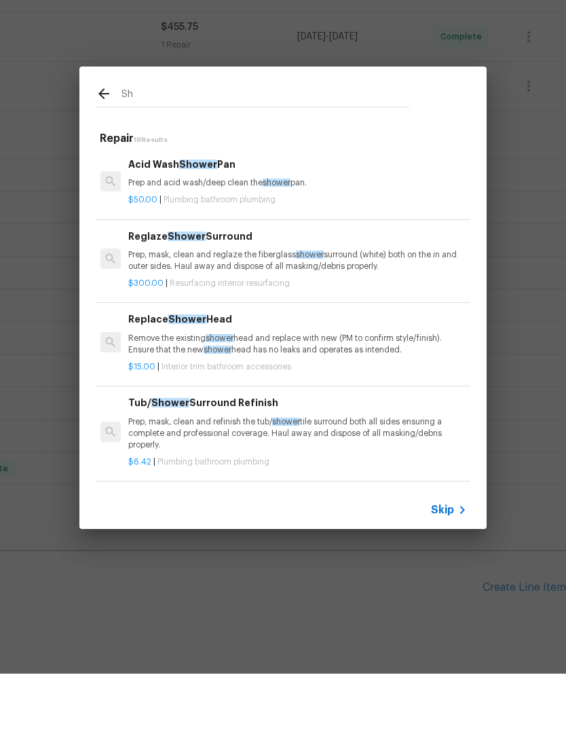
type input "S"
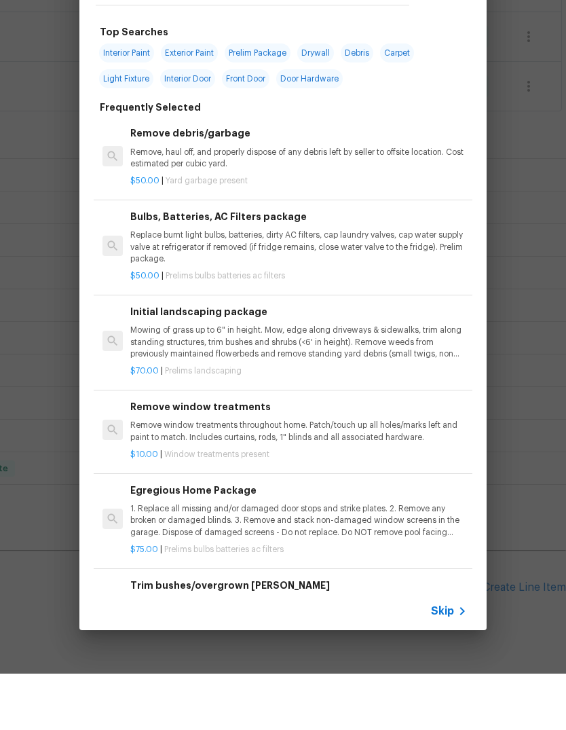
type input "Plumb"
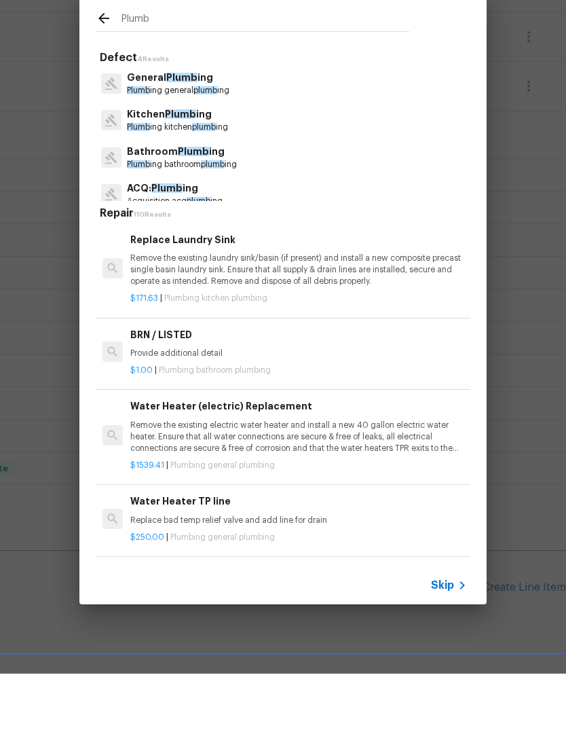
click at [188, 215] on p "Plumb ing bathroom plumb ing" at bounding box center [182, 221] width 110 height 12
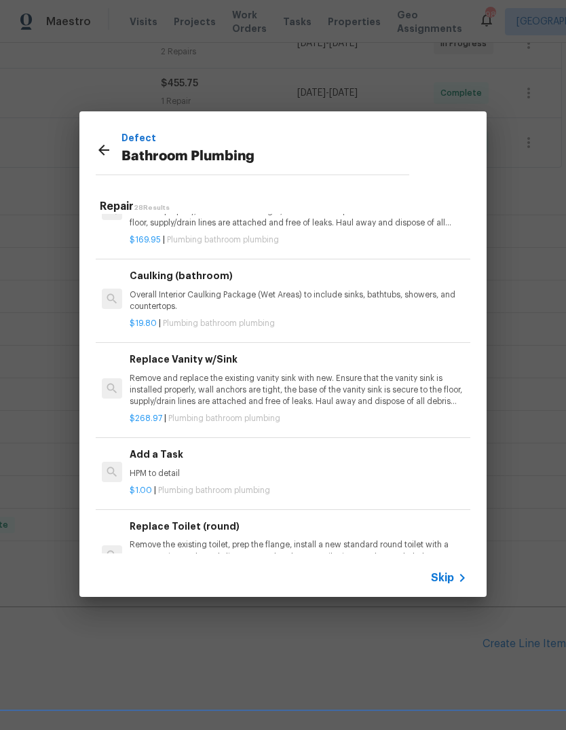
scroll to position [1927, 1]
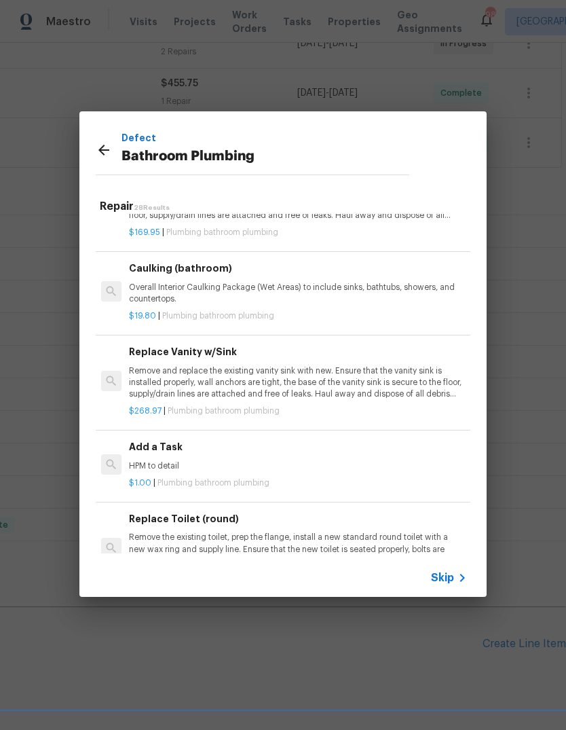
click at [149, 460] on p "HPM to detail" at bounding box center [297, 466] width 337 height 12
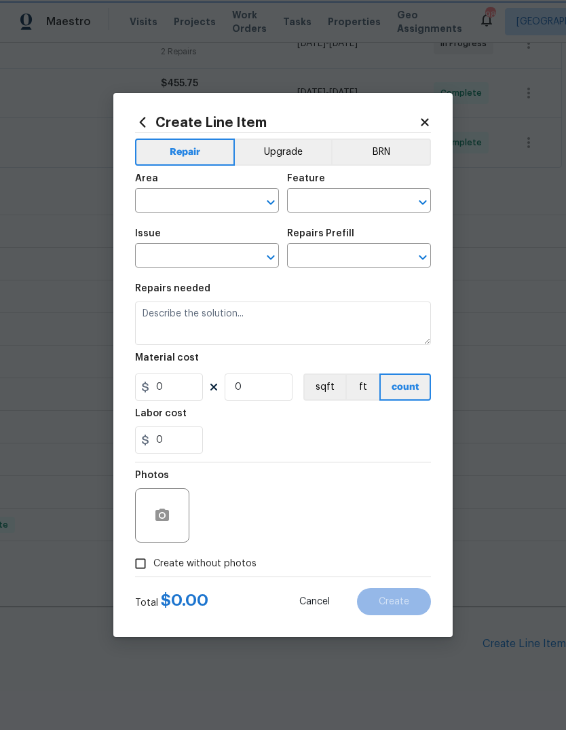
type input "Plumbing"
type input "Bathroom Plumbing"
type input "Add a Task $1.00"
type textarea "HPM to detail"
type input "1"
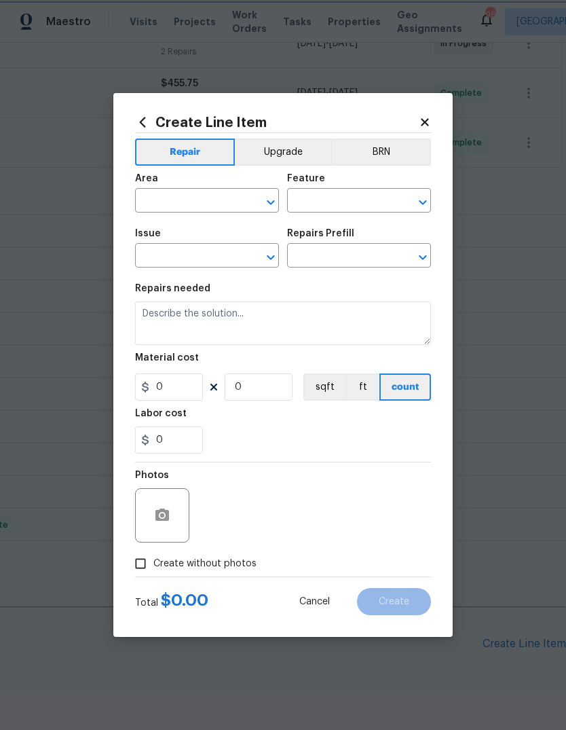
type input "1"
click at [240, 202] on input "text" at bounding box center [188, 202] width 106 height 21
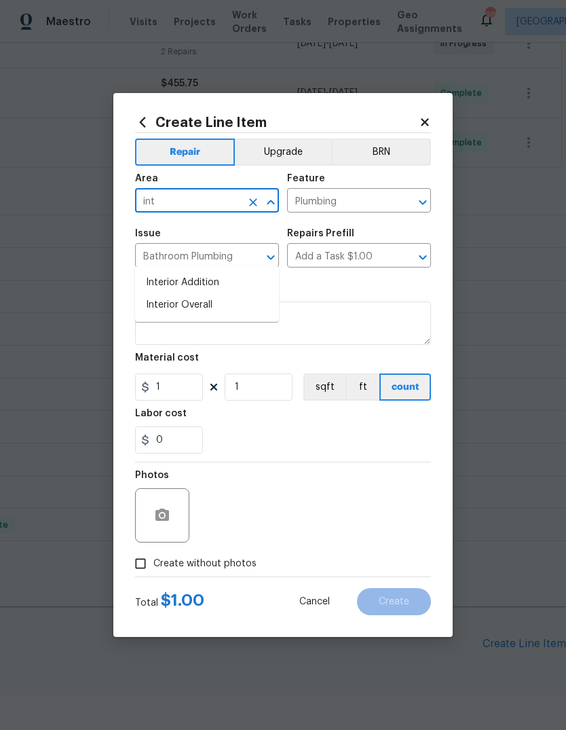
click at [208, 294] on li "Interior Overall" at bounding box center [207, 305] width 144 height 22
type input "Interior Overall"
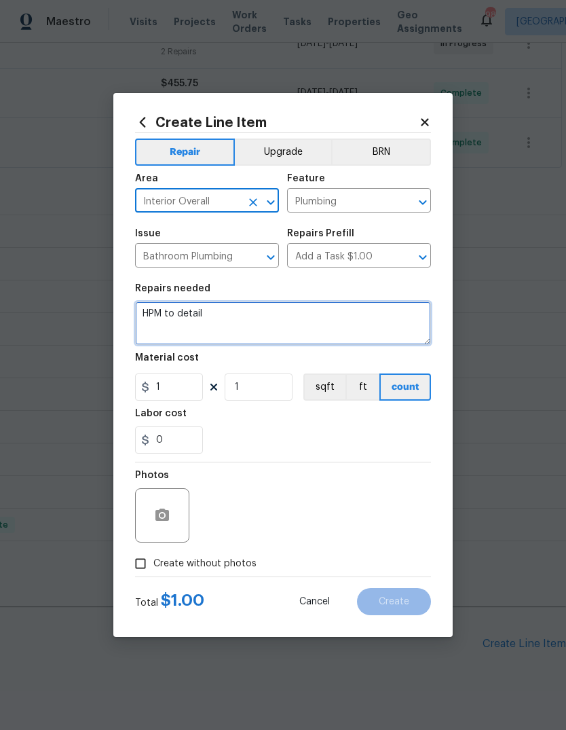
click at [262, 313] on textarea "HPM to detail" at bounding box center [283, 323] width 296 height 43
type textarea "H"
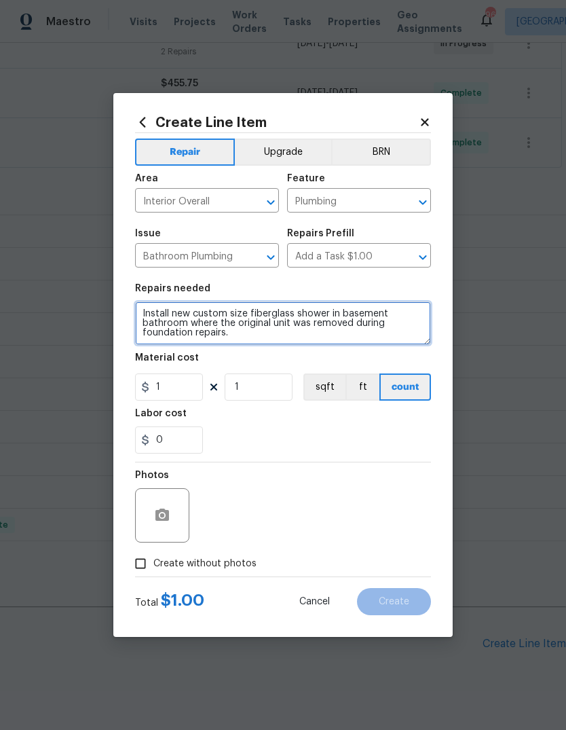
type textarea "Install new custom size fiberglass shower in basement bathroom where the origin…"
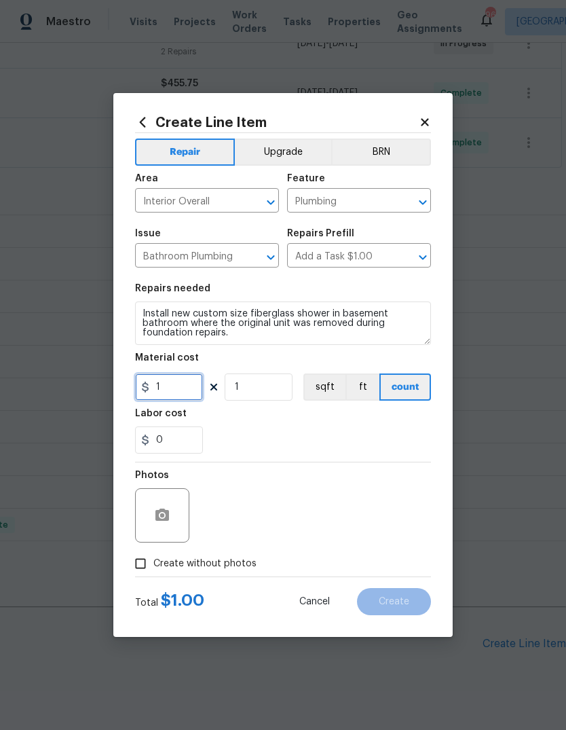
click at [177, 393] on input "1" at bounding box center [169, 387] width 68 height 27
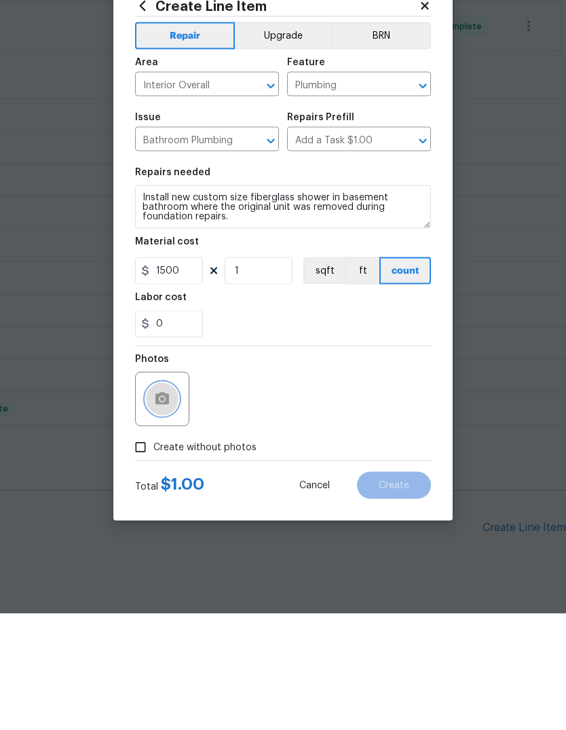
click at [156, 509] on icon "button" at bounding box center [163, 515] width 14 height 12
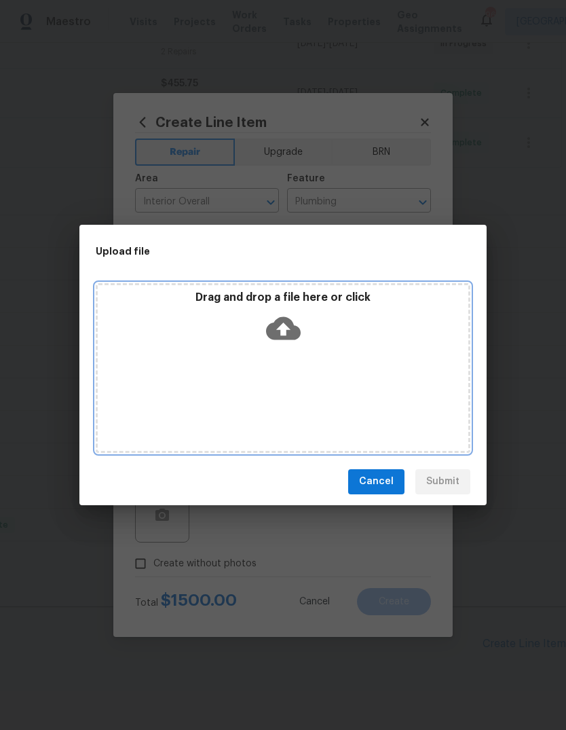
click at [311, 330] on div "Drag and drop a file here or click" at bounding box center [283, 320] width 371 height 58
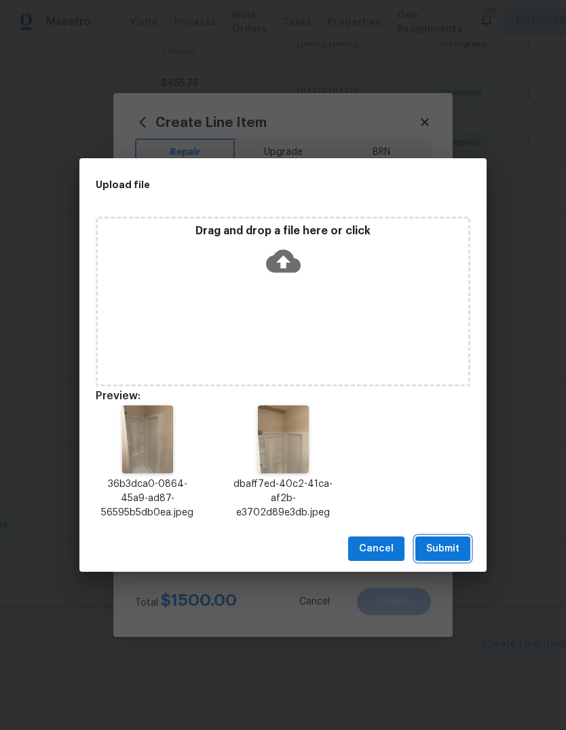
click at [456, 553] on span "Submit" at bounding box center [442, 549] width 33 height 17
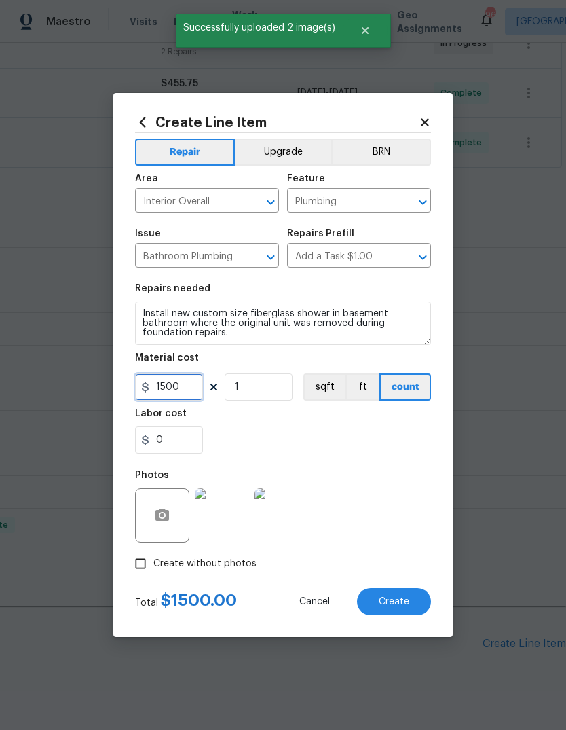
click at [190, 388] on input "1500" at bounding box center [169, 387] width 68 height 27
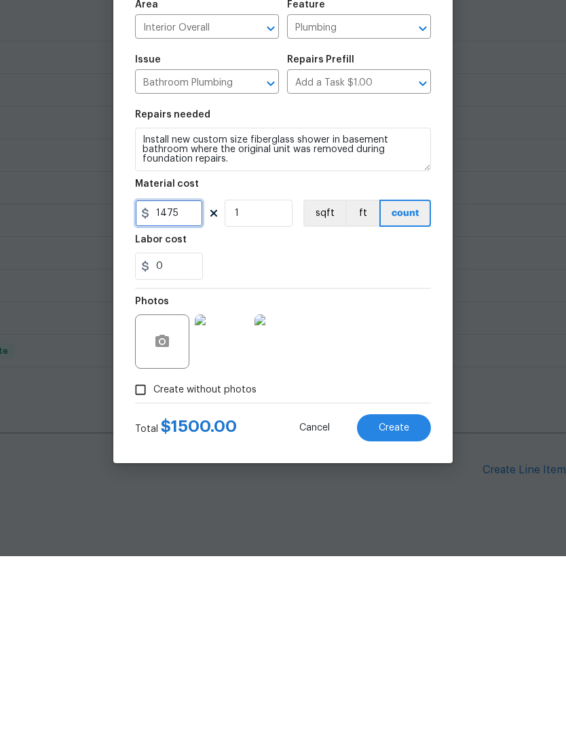
type input "1475"
click at [416, 588] on button "Create" at bounding box center [394, 601] width 74 height 27
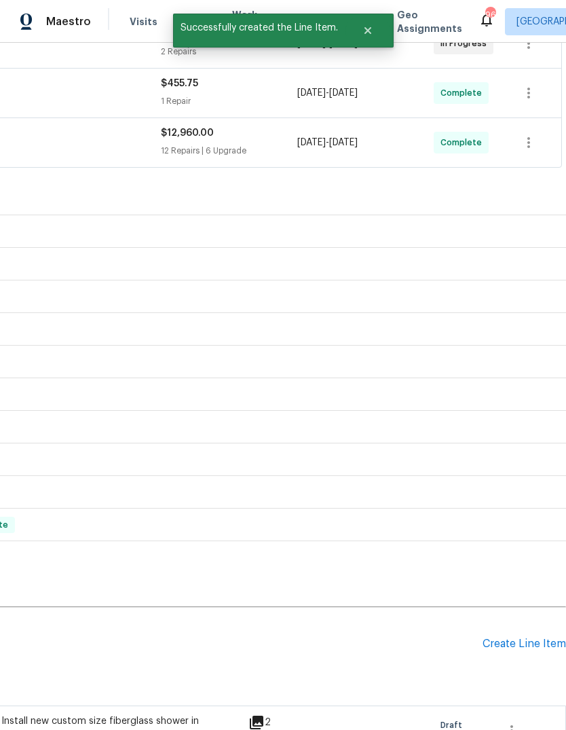
click at [525, 638] on div "Create Line Item" at bounding box center [525, 644] width 84 height 13
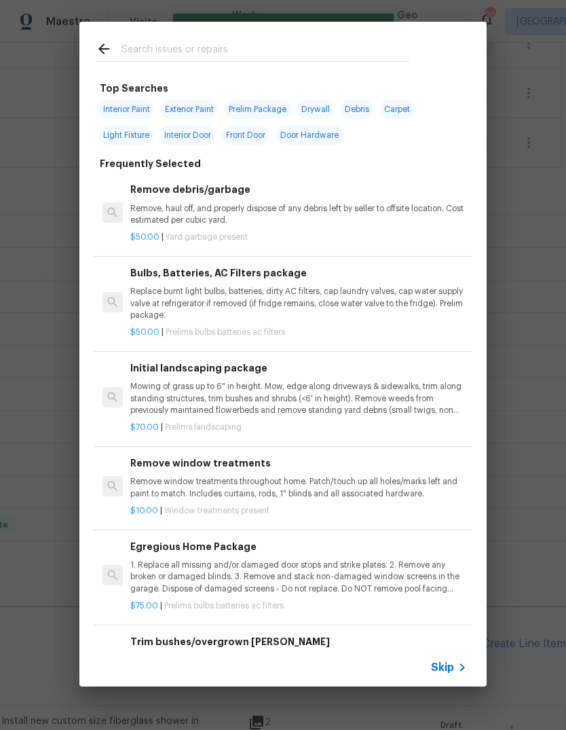
click at [352, 49] on input "text" at bounding box center [266, 51] width 288 height 20
type input "Plumb"
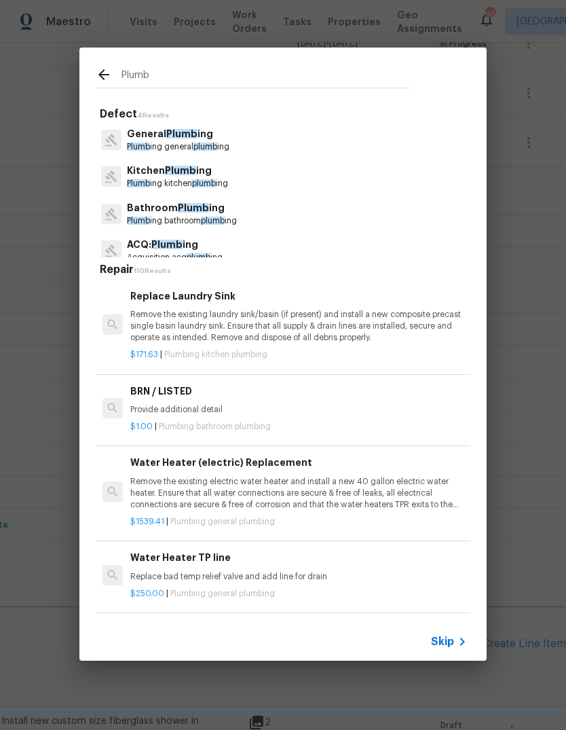
click at [189, 140] on p "General Plumb ing" at bounding box center [178, 134] width 103 height 14
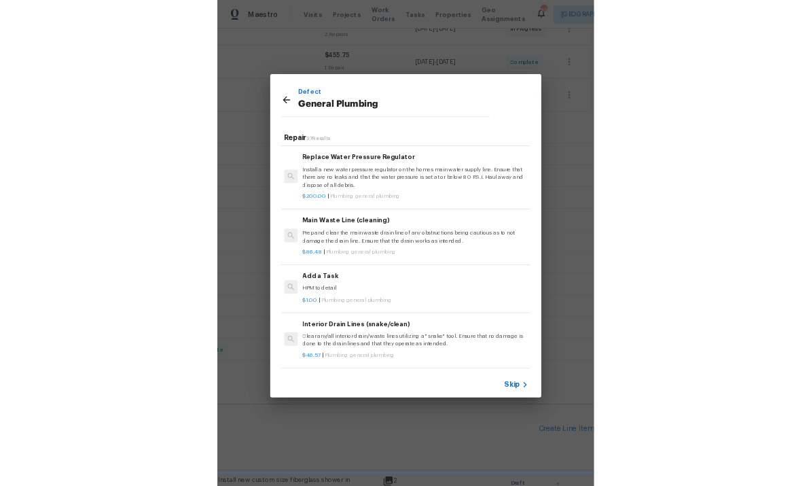
scroll to position [1353, 2]
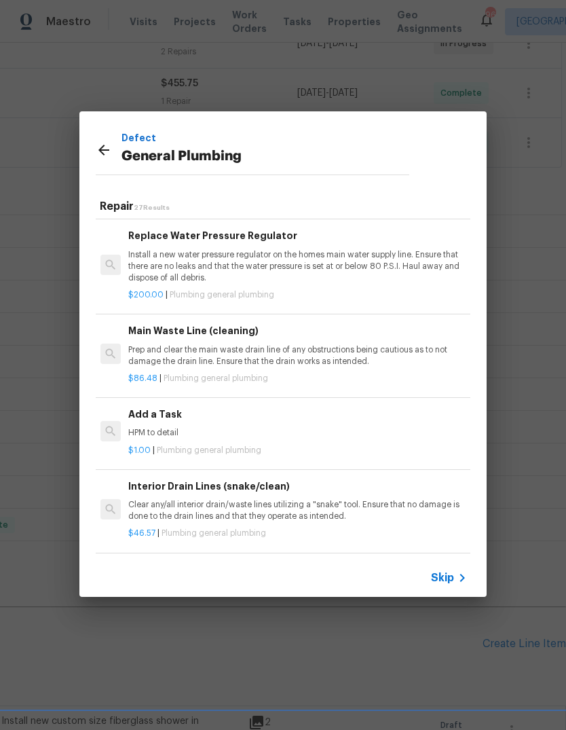
click at [168, 427] on p "HPM to detail" at bounding box center [296, 433] width 337 height 12
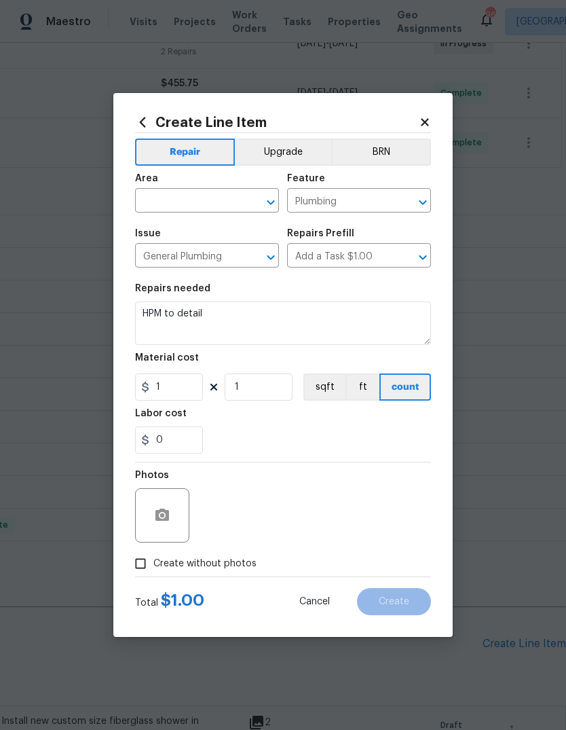
click at [230, 209] on input "text" at bounding box center [188, 202] width 106 height 21
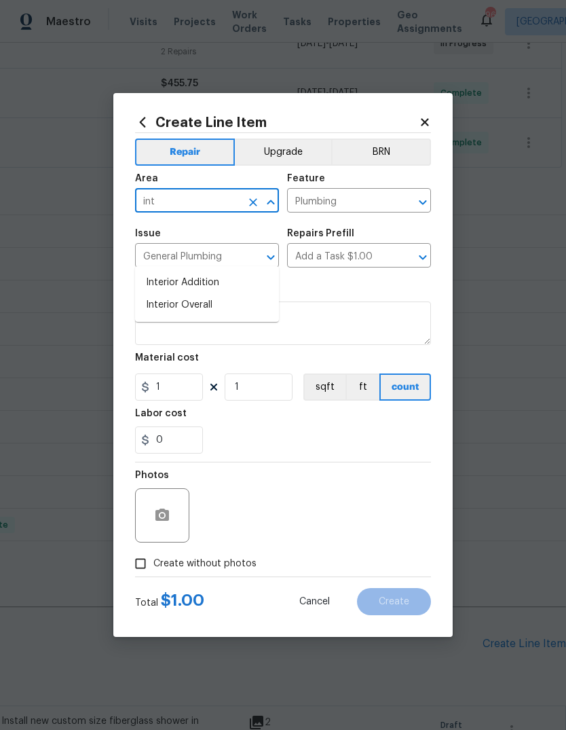
click at [211, 294] on li "Interior Overall" at bounding box center [207, 305] width 144 height 22
type input "Interior Overall"
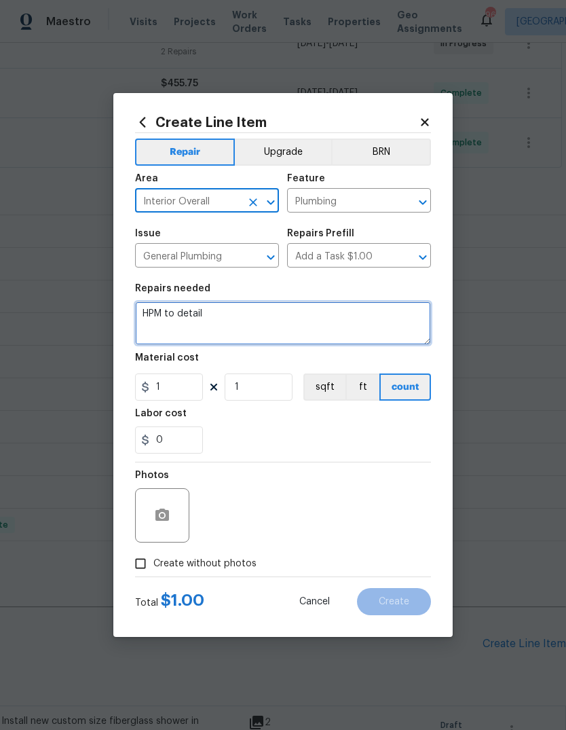
click at [268, 315] on textarea "HPM to detail" at bounding box center [283, 323] width 296 height 43
type textarea "H"
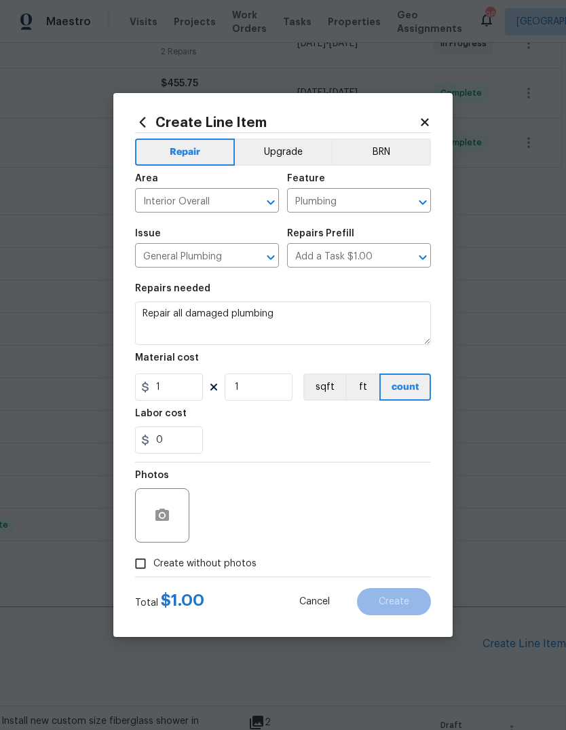
scroll to position [285, 0]
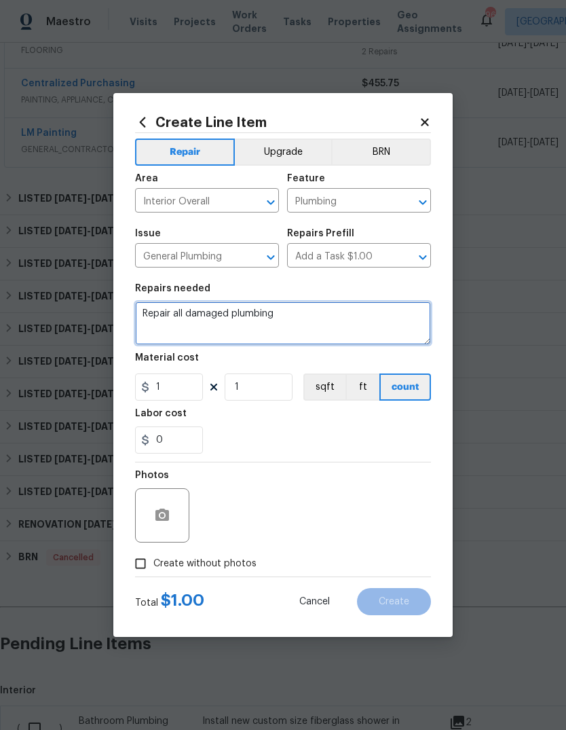
click at [380, 322] on textarea "Repair all damaged plumbing" at bounding box center [283, 323] width 296 height 43
type textarea "Repair all damaged plumbing in basement and replace valves in bathroom."
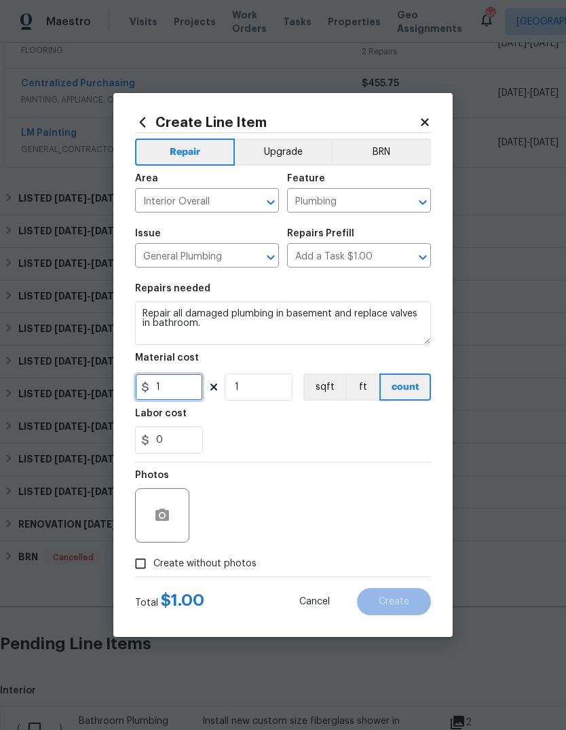
click at [167, 399] on input "1" at bounding box center [169, 387] width 68 height 27
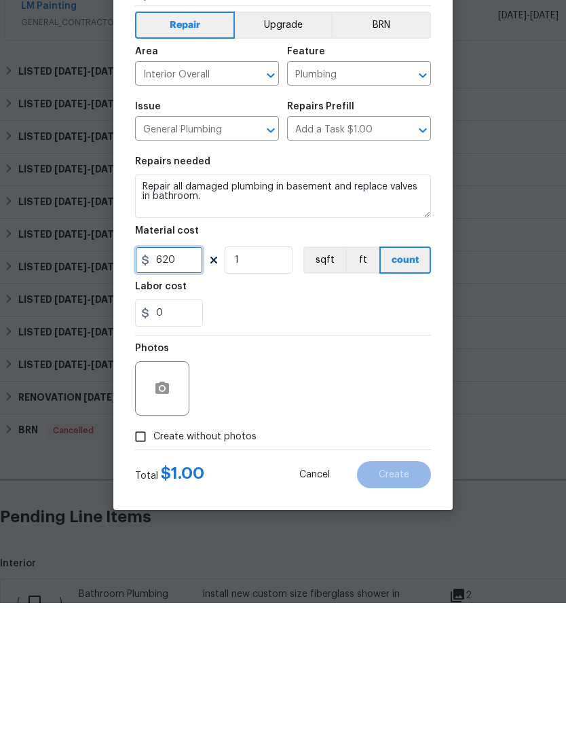
type input "620"
click at [157, 509] on icon "button" at bounding box center [163, 515] width 14 height 12
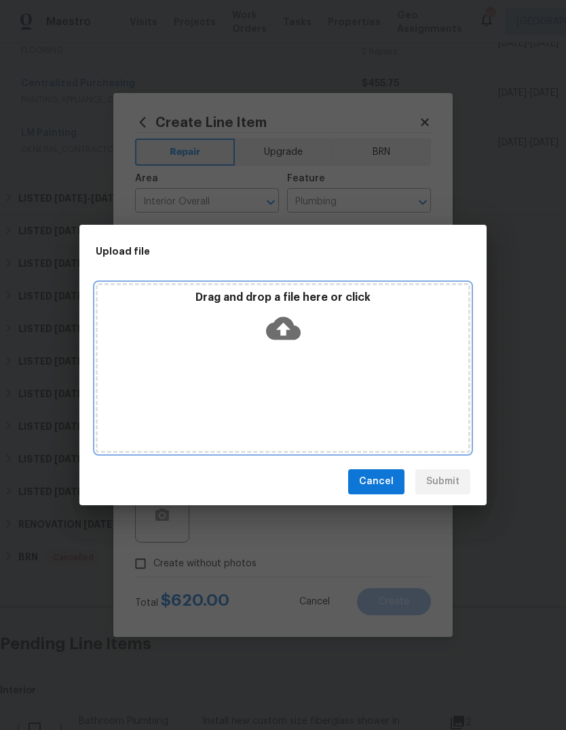
click at [307, 313] on div "Drag and drop a file here or click" at bounding box center [283, 320] width 371 height 58
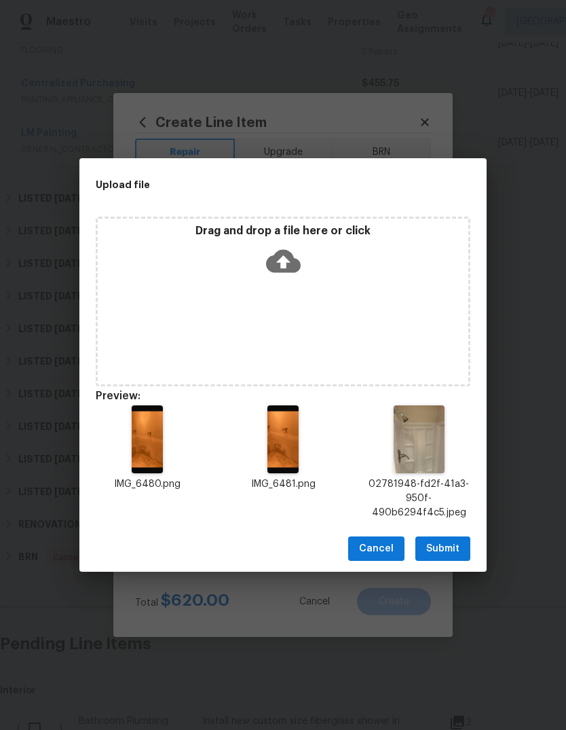
click at [457, 547] on span "Submit" at bounding box center [442, 549] width 33 height 17
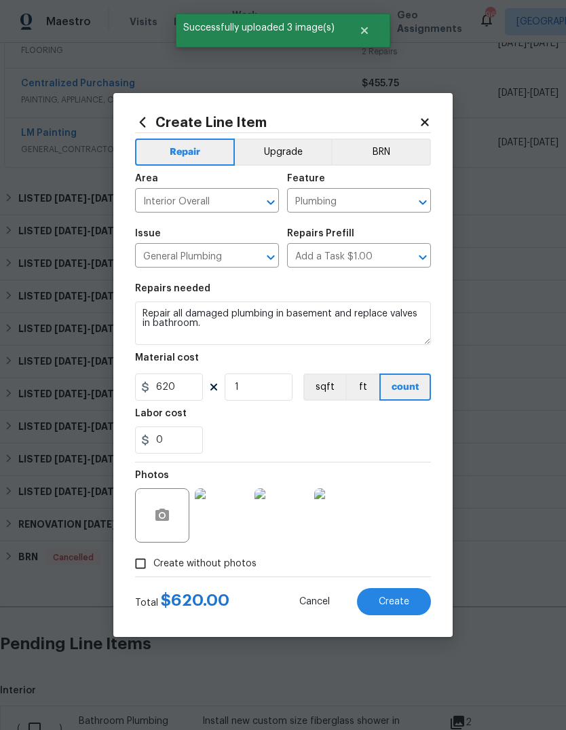
click at [408, 600] on span "Create" at bounding box center [394, 602] width 31 height 10
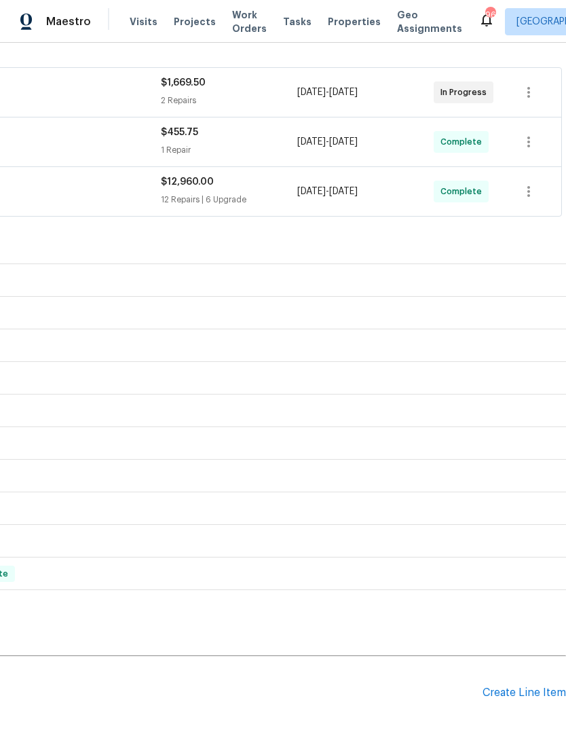
scroll to position [236, 201]
click at [526, 687] on div "Create Line Item" at bounding box center [525, 693] width 84 height 13
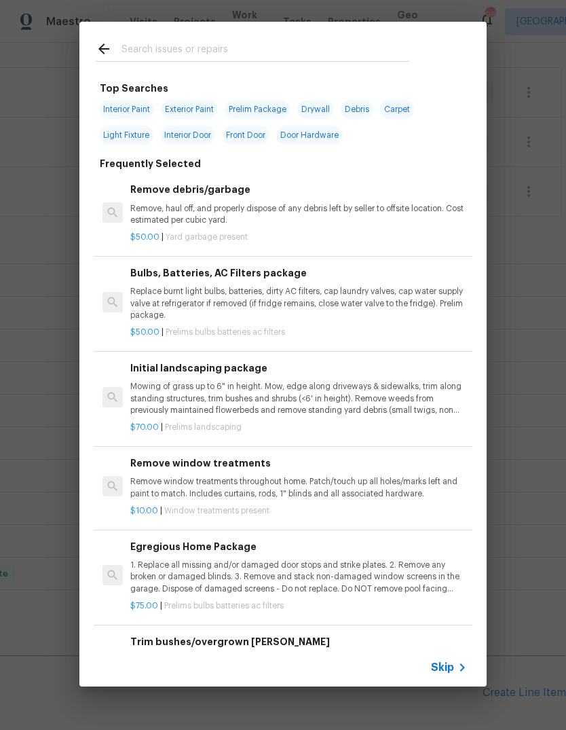
click at [331, 55] on input "text" at bounding box center [266, 51] width 288 height 20
type input "Frami"
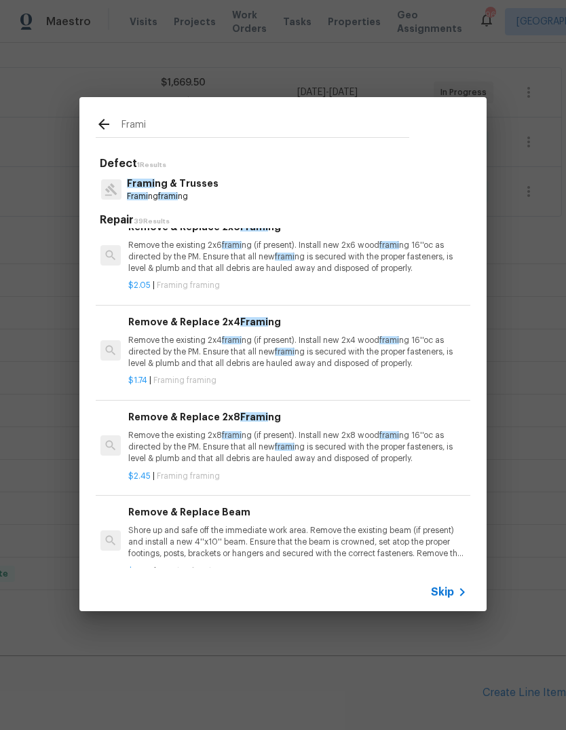
scroll to position [20, 2]
click at [363, 348] on p "Remove the existing 2x4 frami ng (if present). Install new 2x4 wood frami ng 16…" at bounding box center [296, 351] width 337 height 35
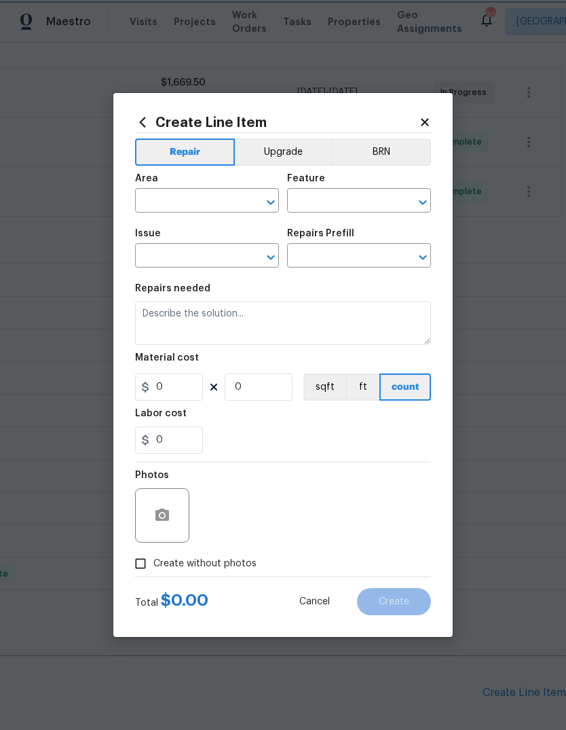
type input "Framing"
type input "Framing & Trusses"
type input "Remove & Replace 2x4 Framing $1.74"
type textarea "Remove the existing 2x4 framing (if present). Install new 2x4 wood framing 16''…"
type input "1.74"
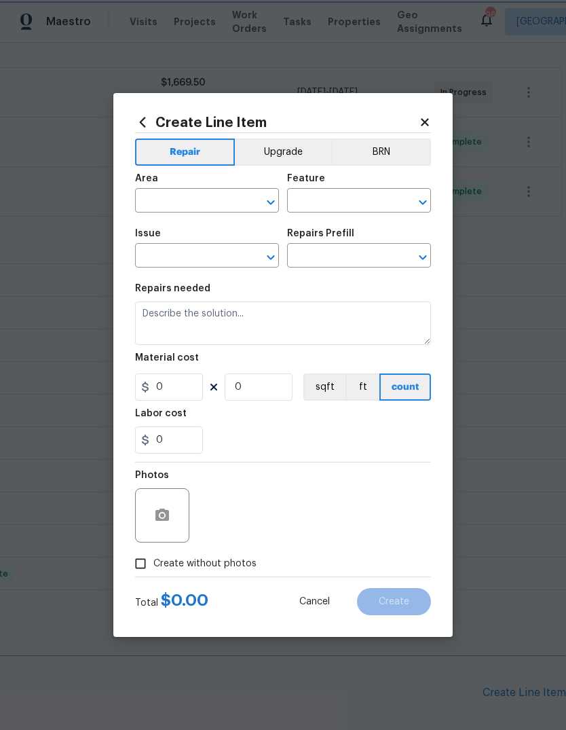
type input "1"
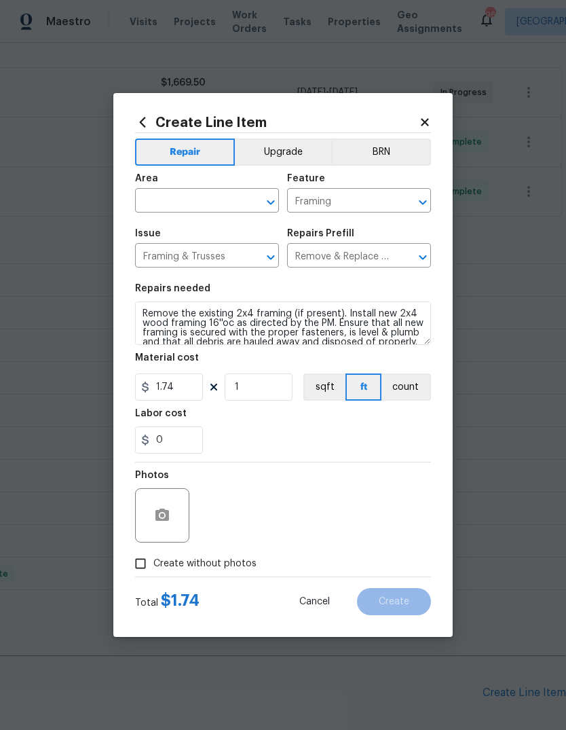
click at [233, 205] on input "text" at bounding box center [188, 202] width 106 height 21
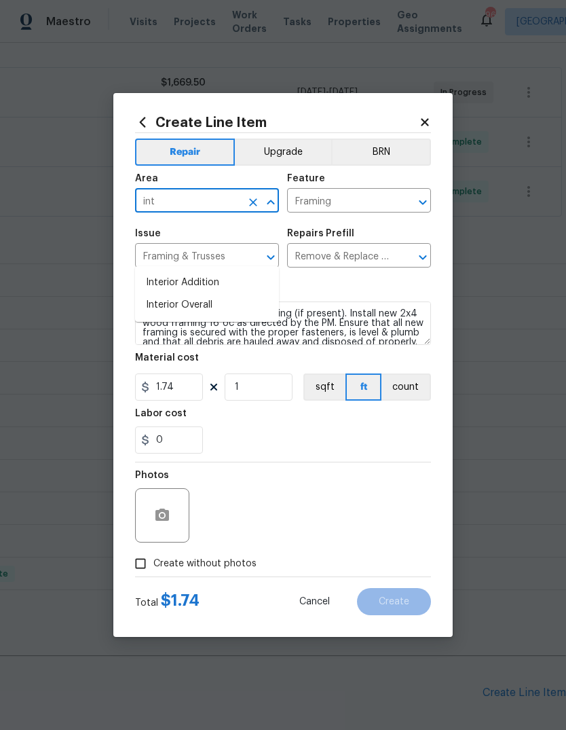
click at [207, 294] on li "Interior Overall" at bounding box center [207, 305] width 144 height 22
type input "Interior Overall"
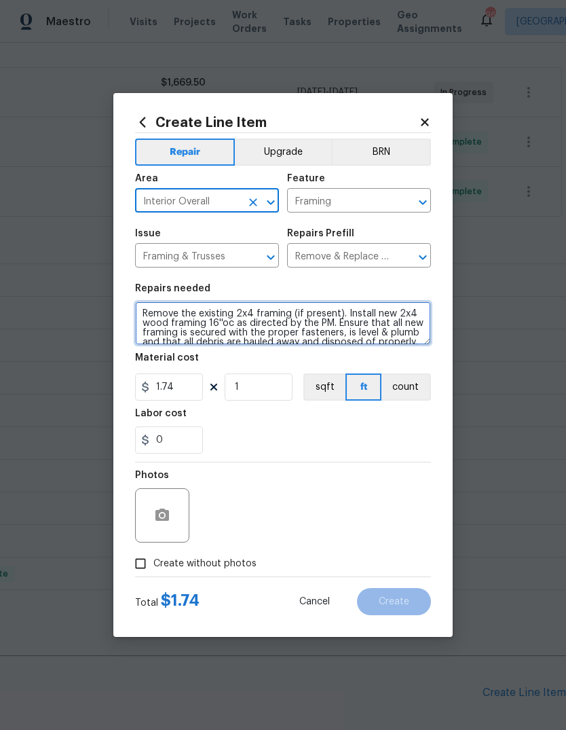
click at [146, 313] on textarea "Remove the existing 2x4 framing (if present). Install new 2x4 wood framing 16''…" at bounding box center [283, 323] width 296 height 43
click at [379, 313] on textarea "Remove the existing 2x4 framing (if present). Install new 2x4 wood framing 16''…" at bounding box center [283, 323] width 296 height 43
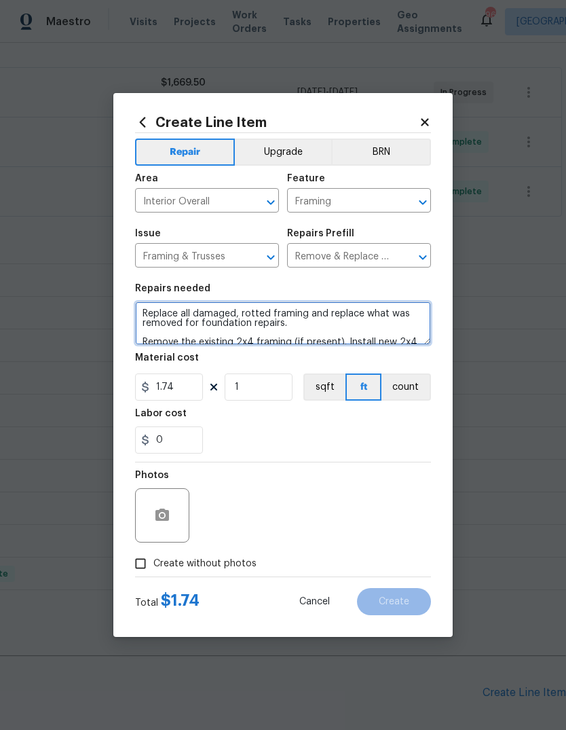
type textarea "Replace all damaged, rotted framing and replace what was removed for foundation…"
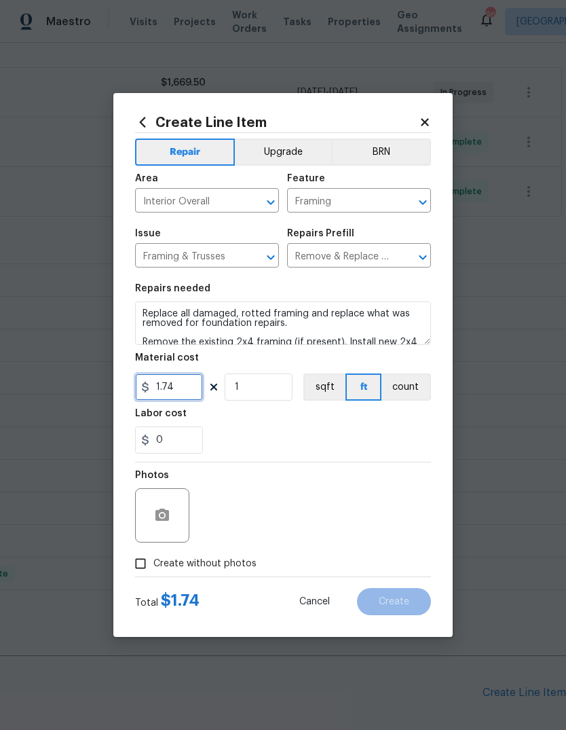
click at [182, 396] on input "1.74" at bounding box center [169, 387] width 68 height 27
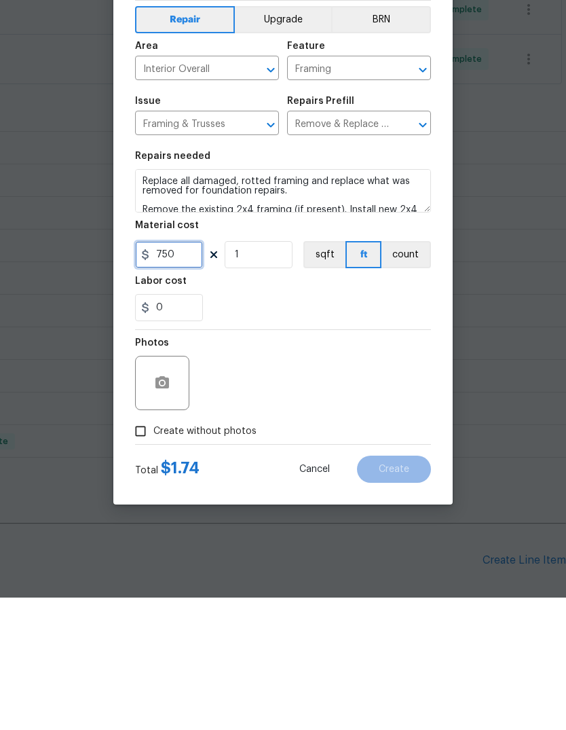
type input "750"
click at [156, 509] on icon "button" at bounding box center [163, 515] width 14 height 12
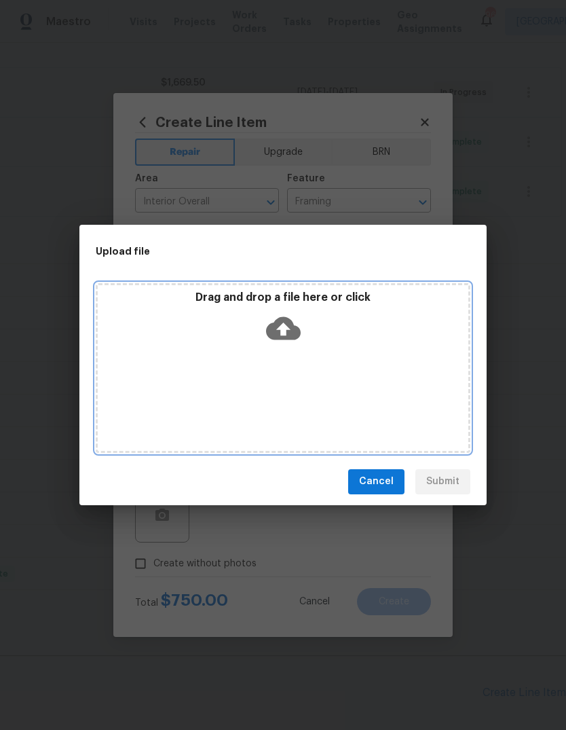
click at [314, 340] on div "Drag and drop a file here or click" at bounding box center [283, 320] width 371 height 58
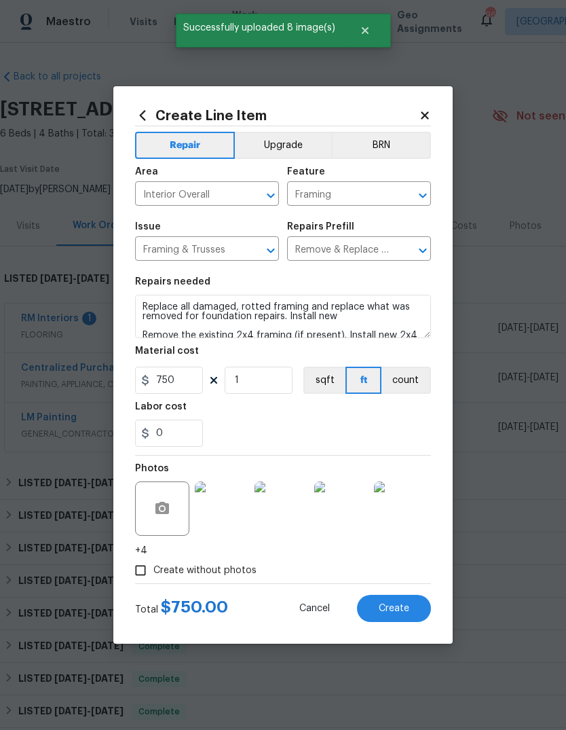
scroll to position [236, 201]
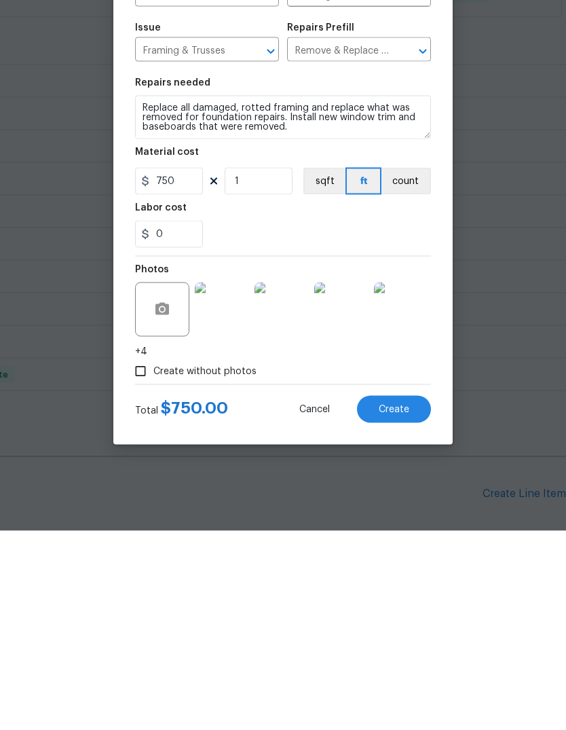
type textarea "Replace all damaged, rotted framing and replace what was removed for foundation…"
click at [414, 595] on button "Create" at bounding box center [394, 608] width 74 height 27
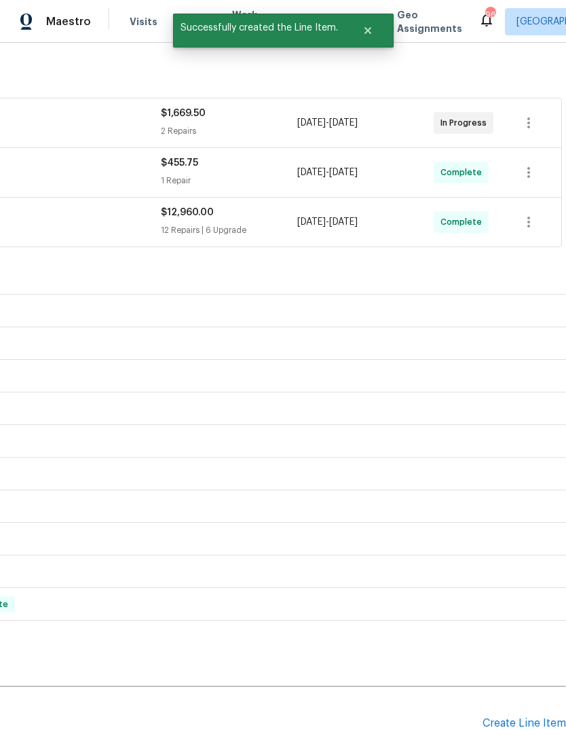
scroll to position [204, 201]
click at [524, 718] on div "Create Line Item" at bounding box center [525, 724] width 84 height 13
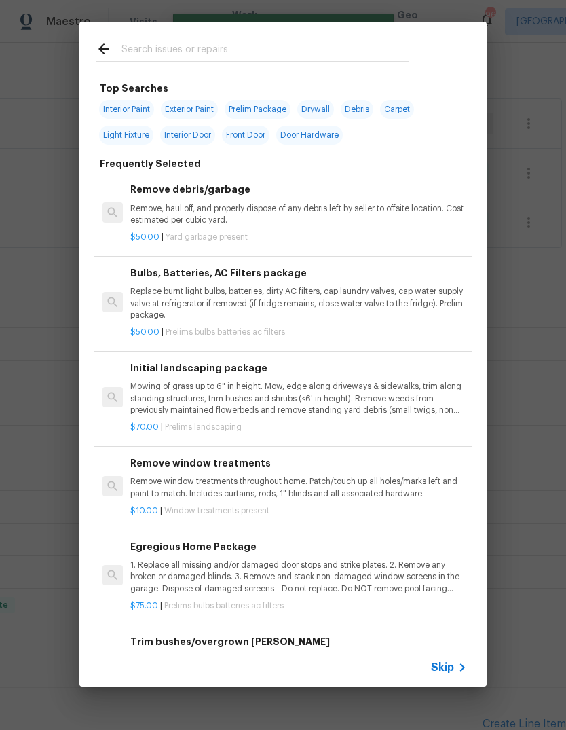
click at [345, 58] on input "text" at bounding box center [266, 51] width 288 height 20
type input "Ini"
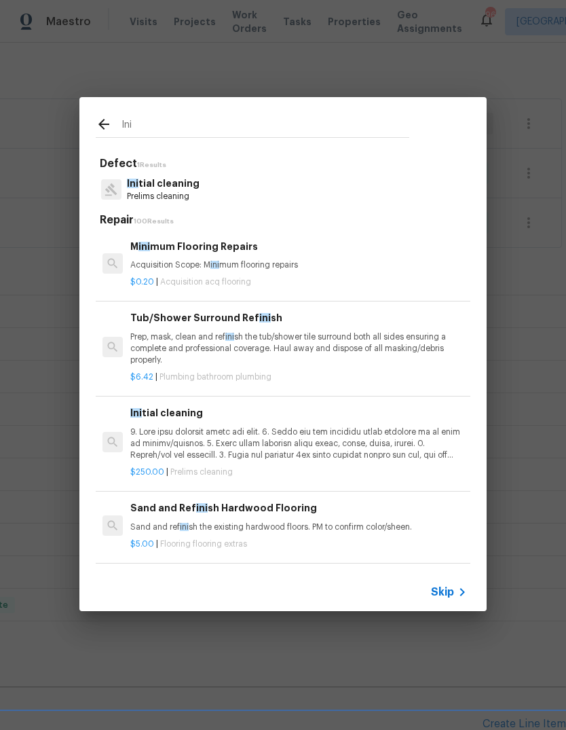
click at [179, 188] on p "Ini tial cleaning" at bounding box center [163, 184] width 73 height 14
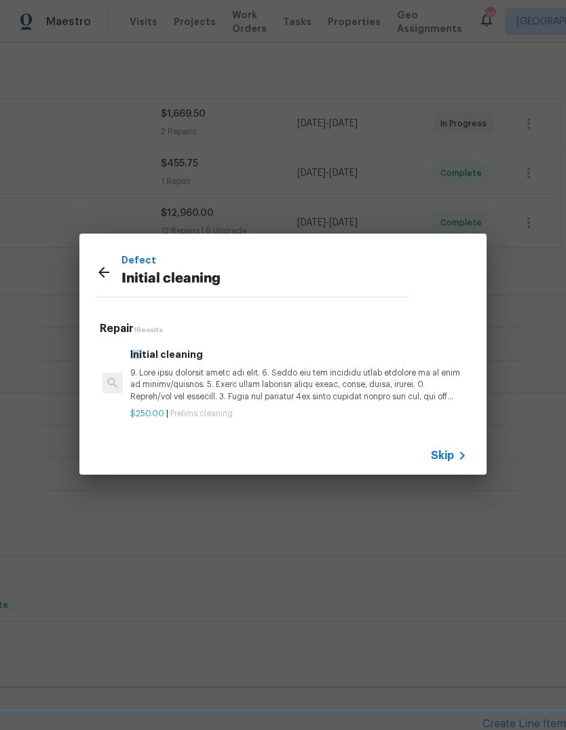
click at [249, 376] on p at bounding box center [298, 384] width 337 height 35
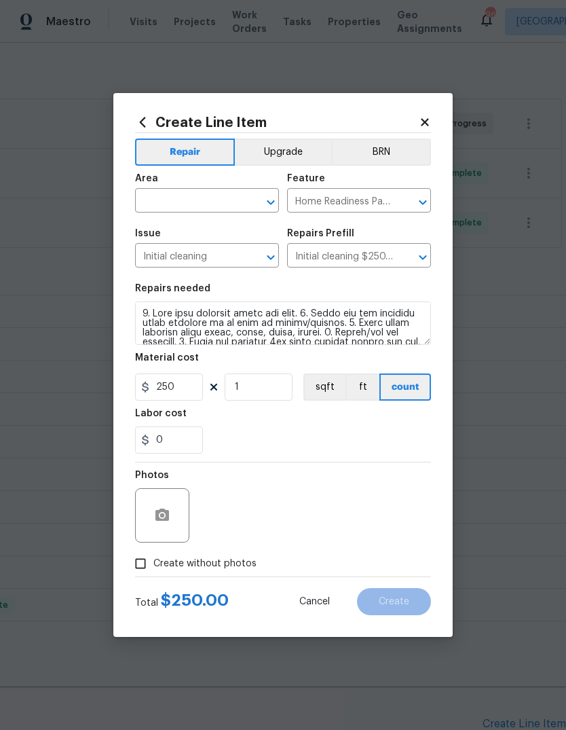
click at [230, 202] on input "text" at bounding box center [188, 202] width 106 height 21
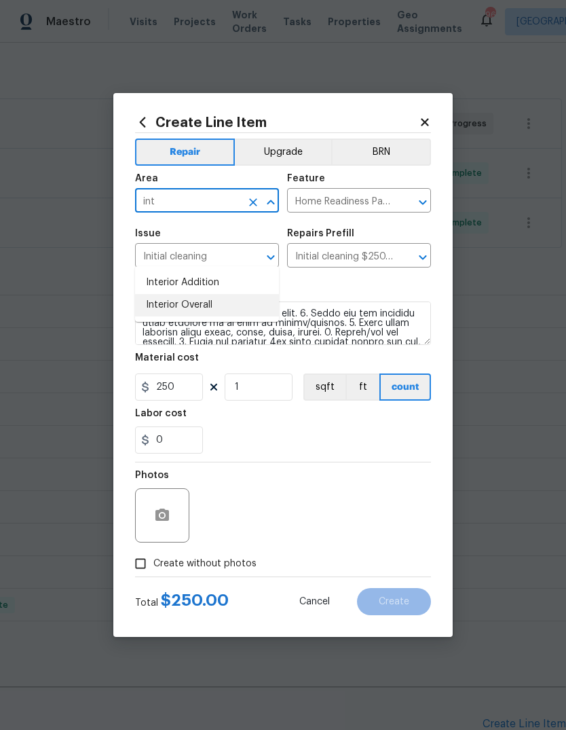
click at [207, 294] on li "Interior Overall" at bounding box center [207, 305] width 144 height 22
type input "Interior Overall"
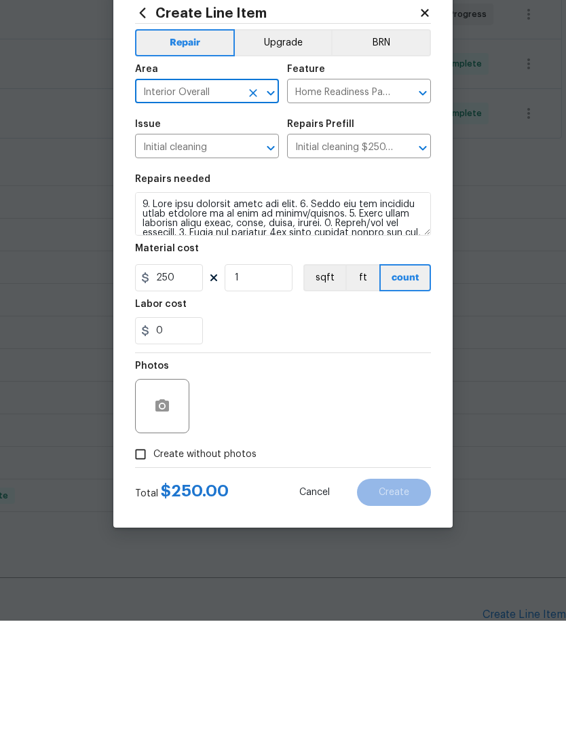
click at [225, 557] on span "Create without photos" at bounding box center [204, 564] width 103 height 14
click at [153, 551] on input "Create without photos" at bounding box center [141, 564] width 26 height 26
checkbox input "true"
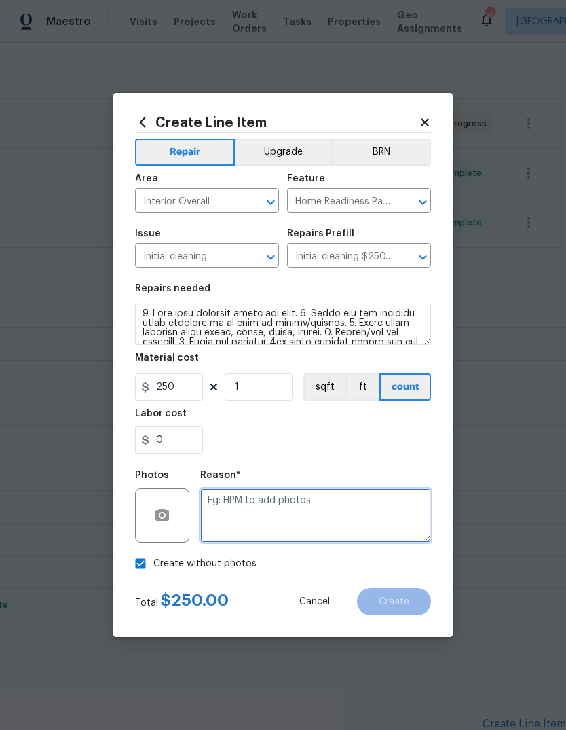
click at [316, 515] on textarea at bounding box center [315, 515] width 231 height 54
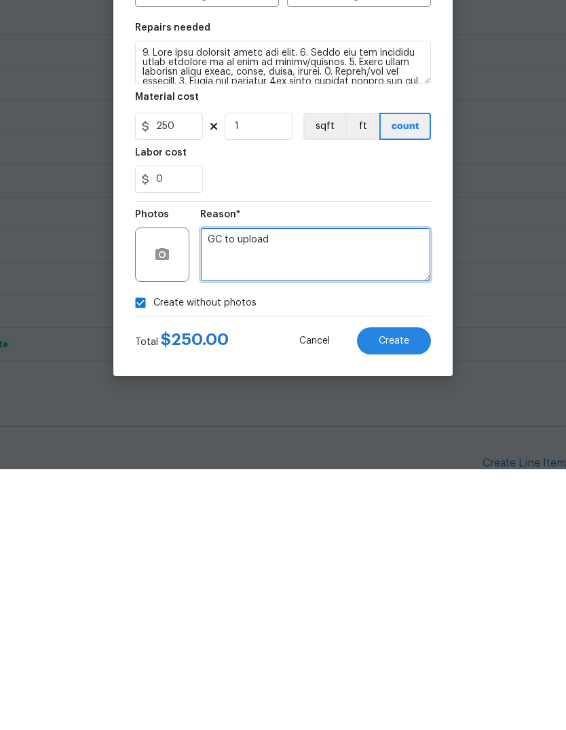
type textarea "GC to upload"
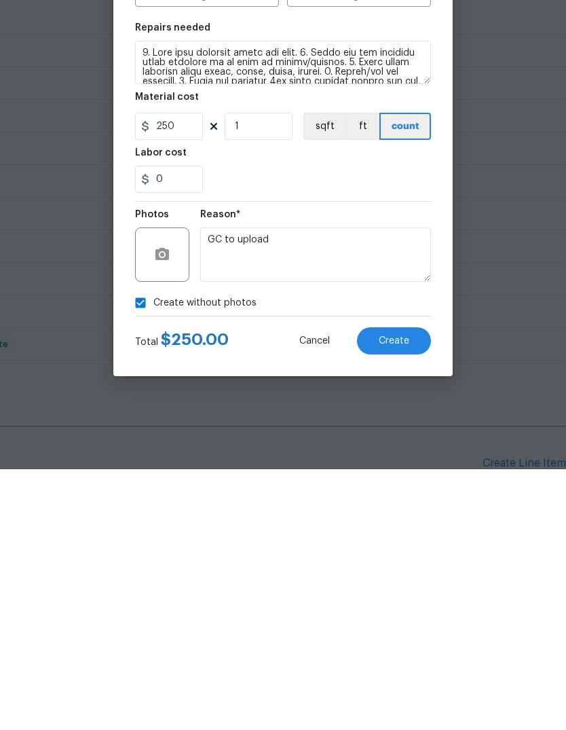
click at [414, 588] on button "Create" at bounding box center [394, 601] width 74 height 27
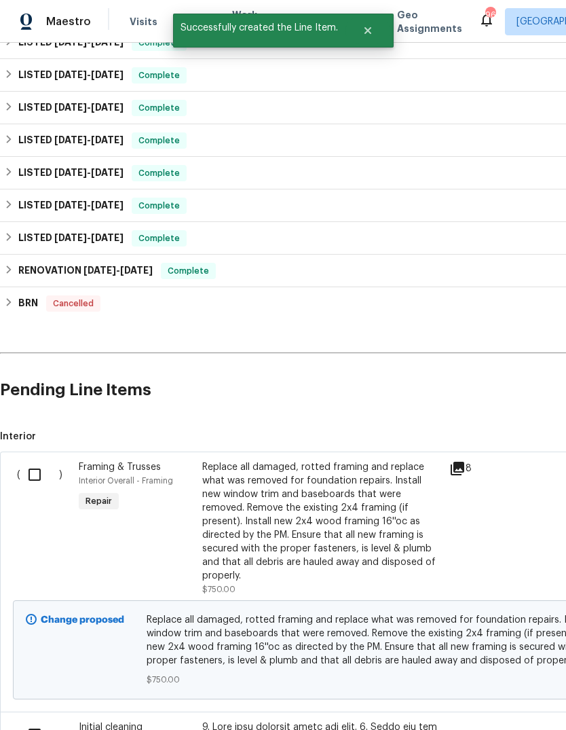
scroll to position [538, 0]
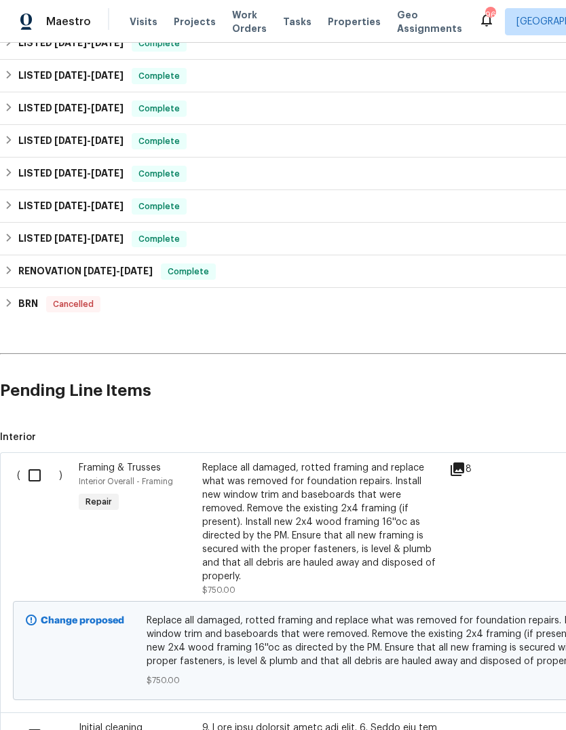
click at [37, 721] on input "checkbox" at bounding box center [39, 735] width 39 height 29
checkbox input "true"
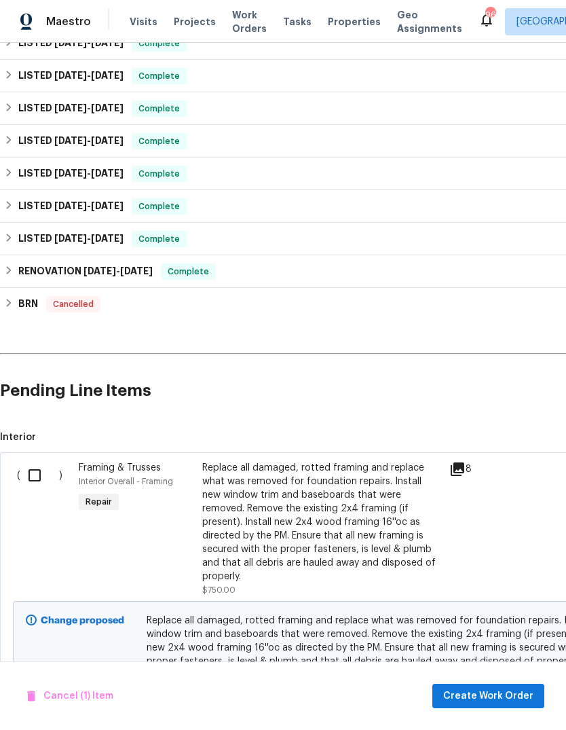
click at [32, 461] on input "checkbox" at bounding box center [39, 475] width 39 height 29
checkbox input "true"
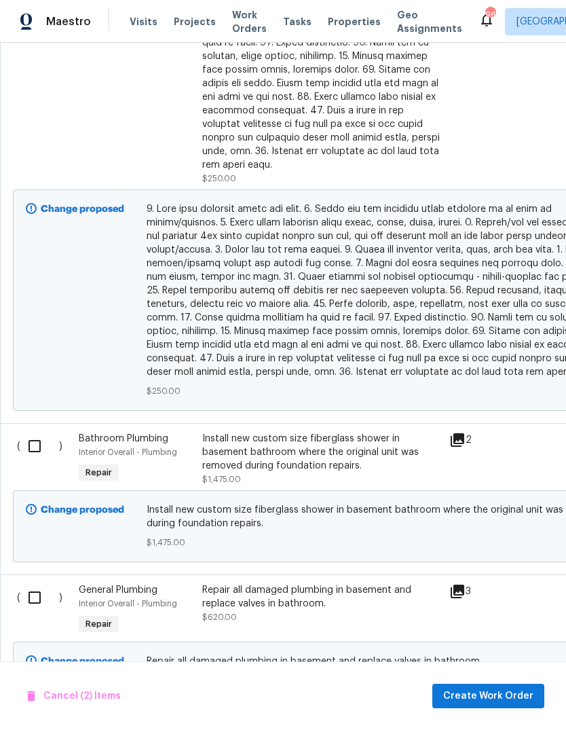
scroll to position [1453, 0]
click at [35, 433] on input "checkbox" at bounding box center [39, 447] width 39 height 29
checkbox input "true"
click at [30, 584] on input "checkbox" at bounding box center [39, 598] width 39 height 29
checkbox input "true"
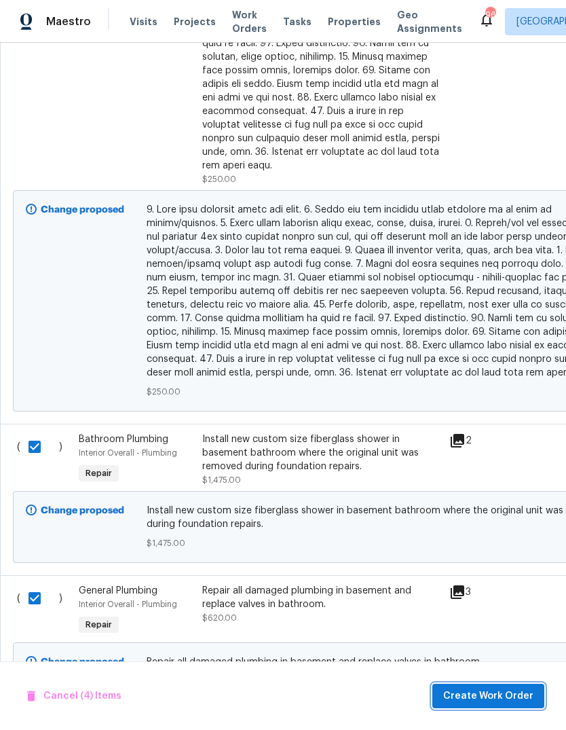
click at [501, 693] on span "Create Work Order" at bounding box center [488, 696] width 90 height 17
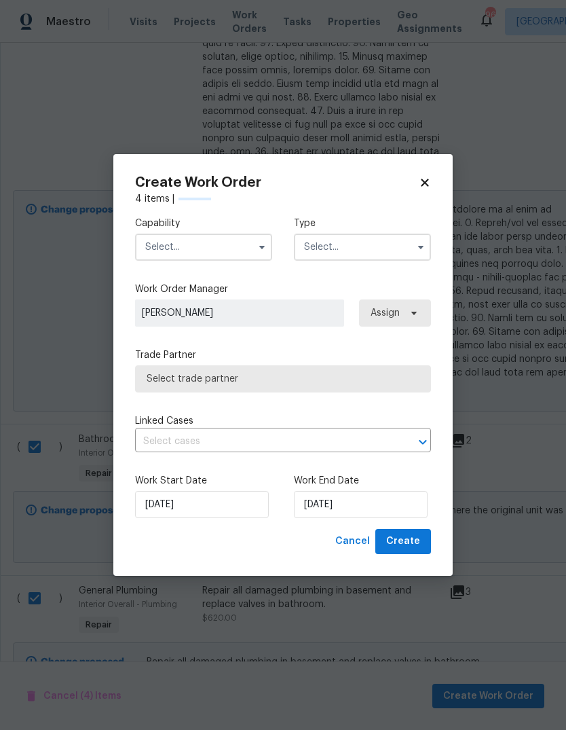
checkbox input "false"
click at [247, 242] on input "text" at bounding box center [203, 247] width 137 height 27
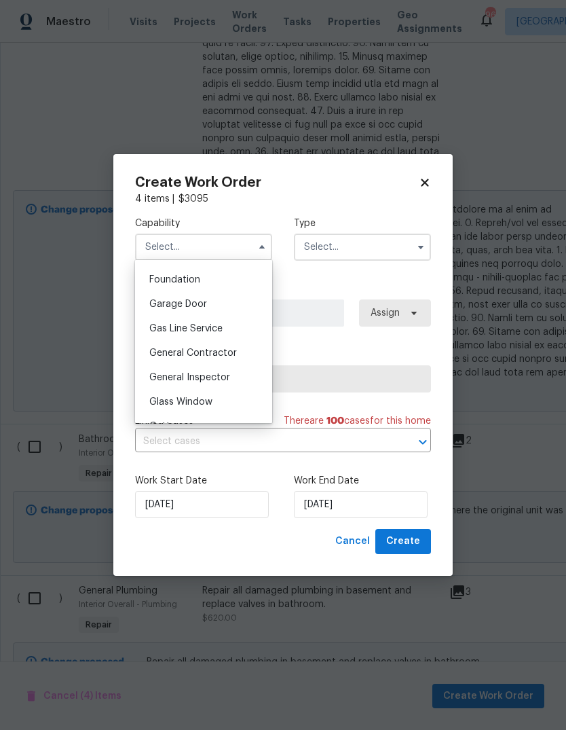
scroll to position [575, 0]
click at [235, 352] on span "General Contractor" at bounding box center [193, 351] width 88 height 10
type input "General Contractor"
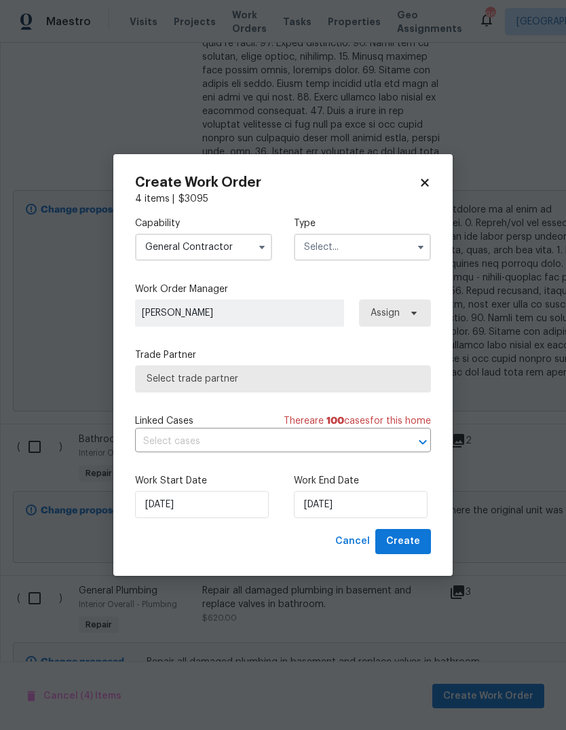
click at [401, 249] on input "text" at bounding box center [362, 247] width 137 height 27
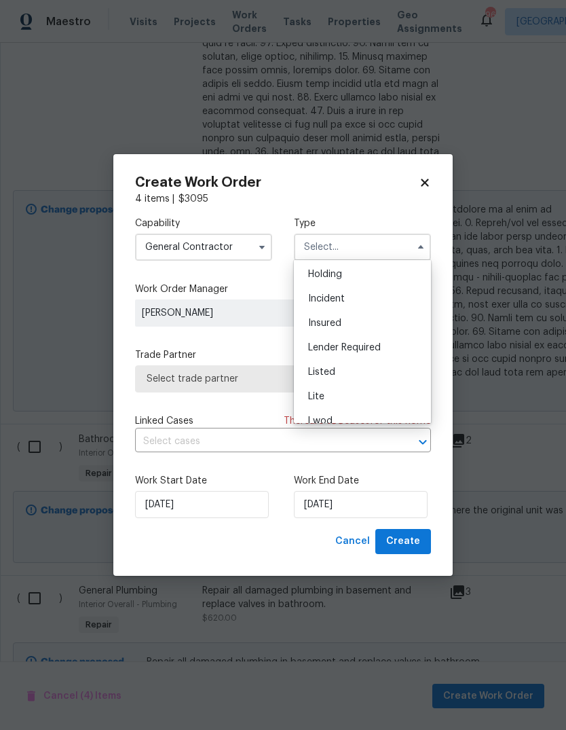
scroll to position [51, 0]
click at [367, 371] on div "Listed" at bounding box center [362, 371] width 130 height 24
type input "Listed"
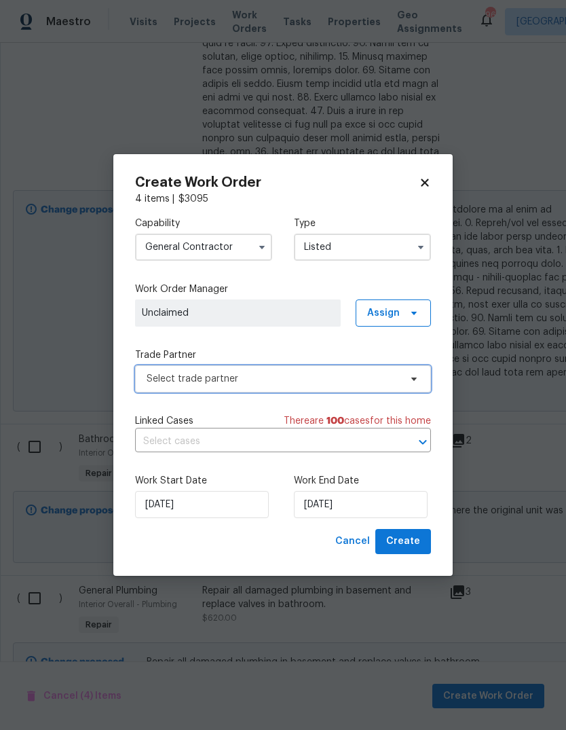
click at [403, 378] on span "Select trade partner" at bounding box center [283, 378] width 296 height 27
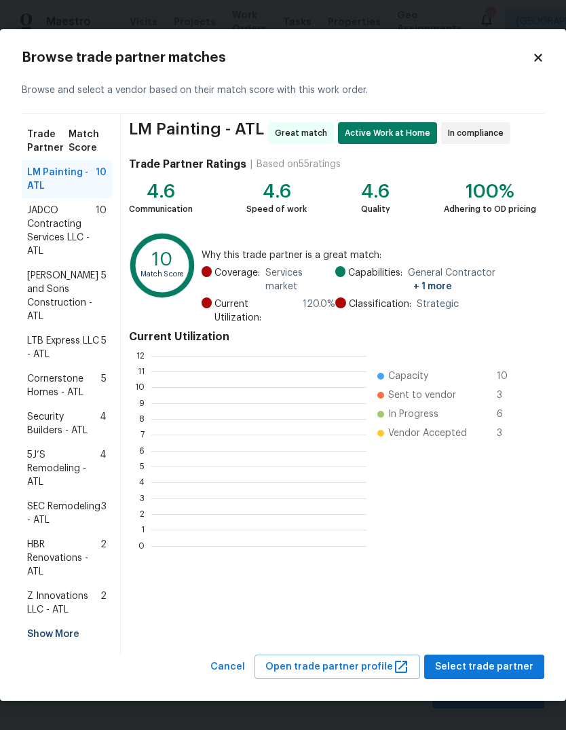
scroll to position [1, 1]
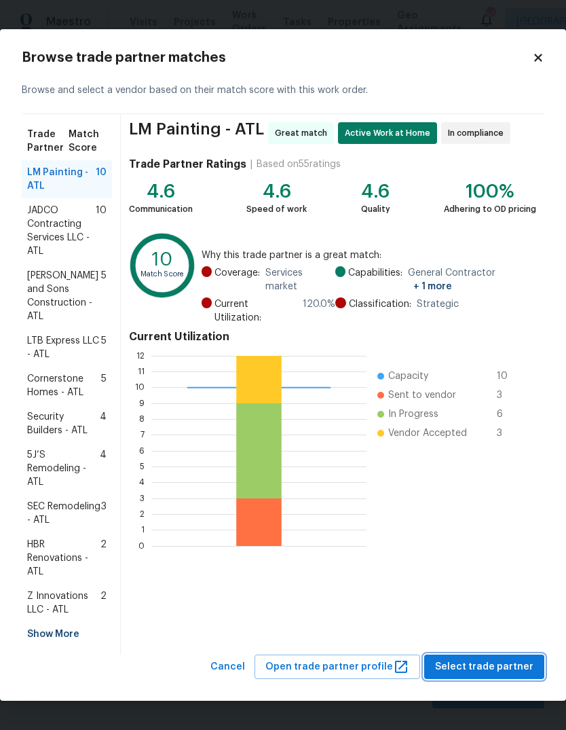
click at [517, 663] on span "Select trade partner" at bounding box center [484, 667] width 98 height 17
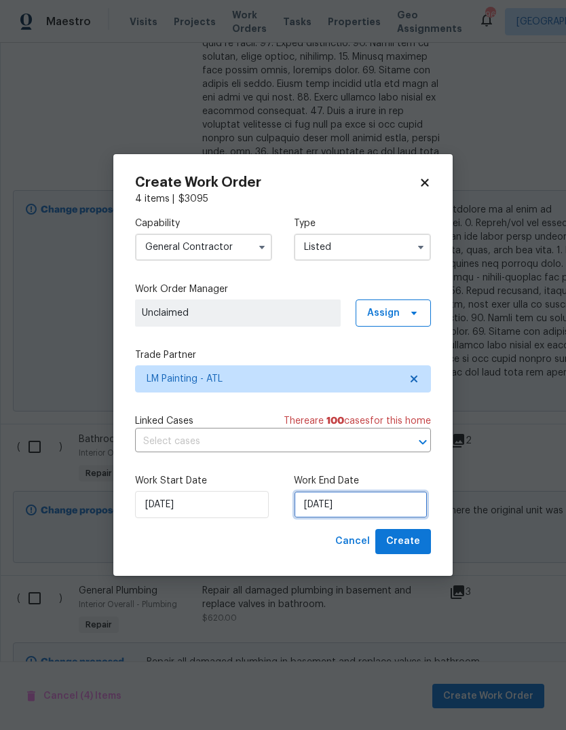
click at [385, 507] on input "[DATE]" at bounding box center [361, 504] width 134 height 27
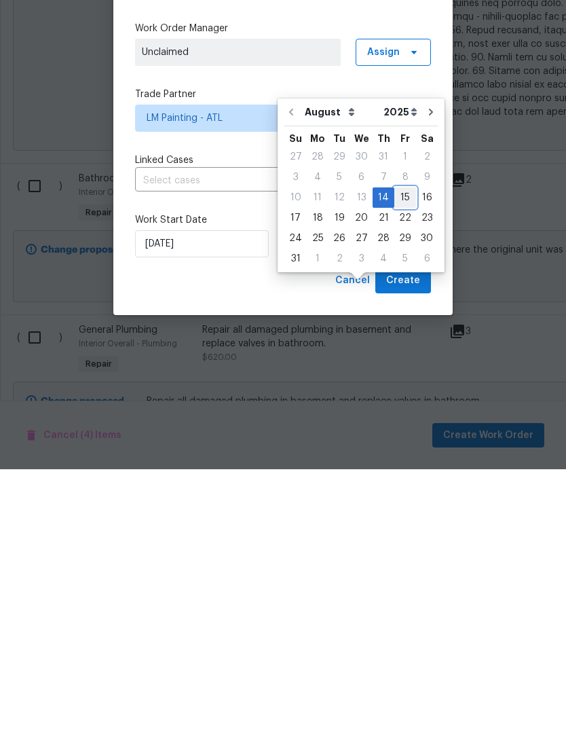
click at [403, 449] on div "15" at bounding box center [406, 458] width 22 height 19
type input "[DATE]"
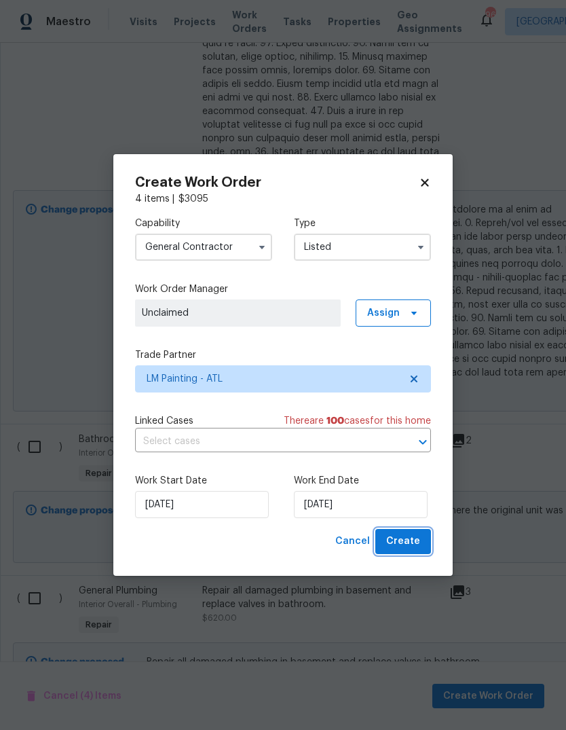
click at [412, 540] on span "Create" at bounding box center [403, 541] width 34 height 17
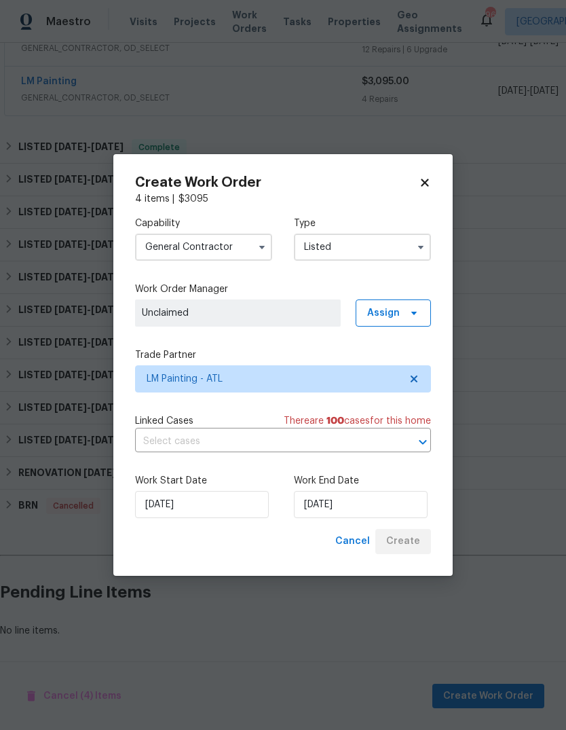
scroll to position [334, 0]
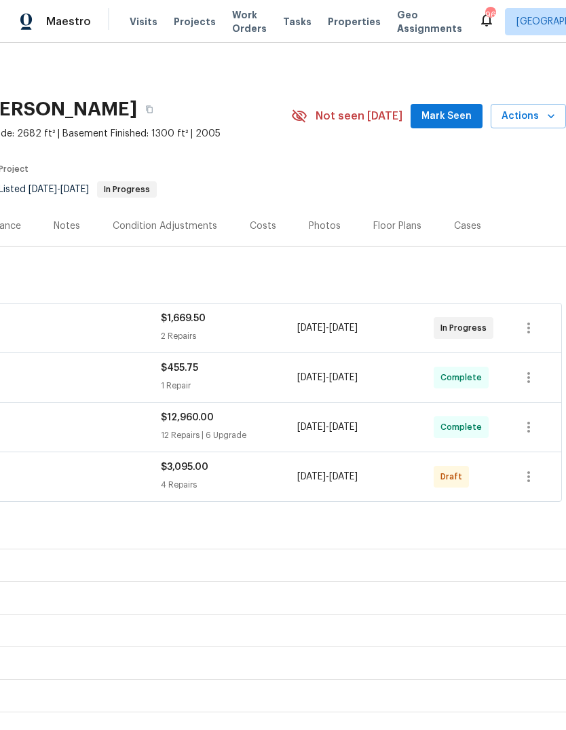
scroll to position [0, 201]
click at [534, 481] on icon "button" at bounding box center [529, 477] width 16 height 16
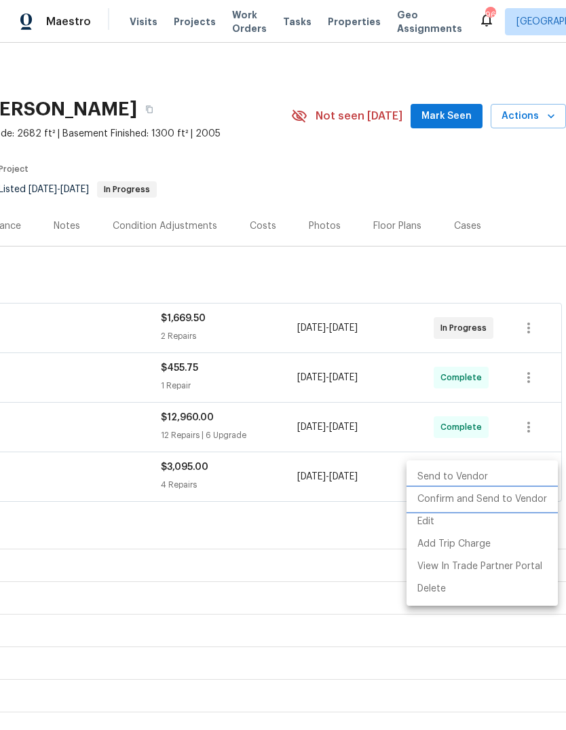
click at [518, 504] on li "Confirm and Send to Vendor" at bounding box center [482, 499] width 151 height 22
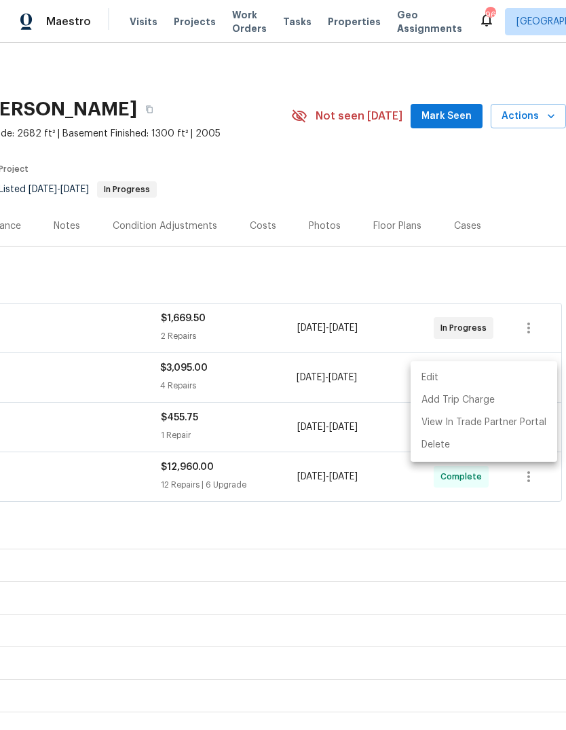
click at [465, 267] on div at bounding box center [283, 365] width 566 height 730
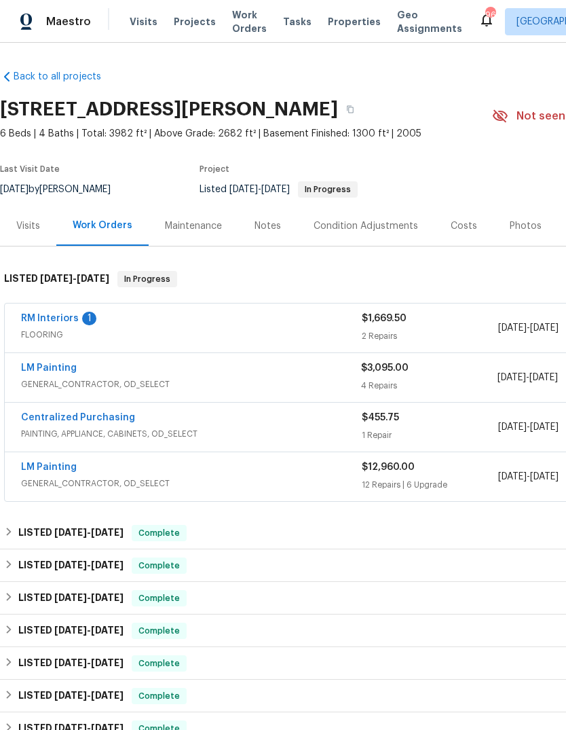
scroll to position [0, 0]
